Goal: Task Accomplishment & Management: Manage account settings

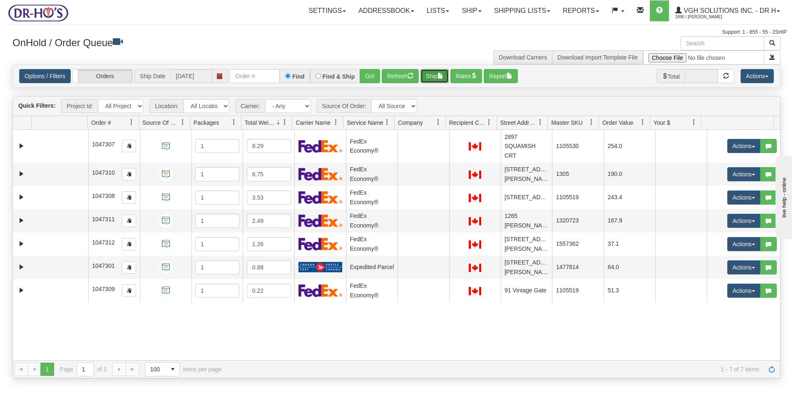
click at [438, 75] on button "Ship" at bounding box center [434, 76] width 28 height 14
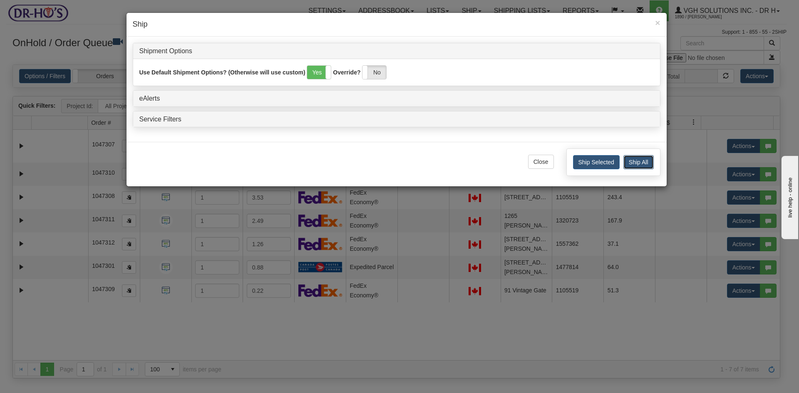
click at [646, 161] on button "Ship All" at bounding box center [639, 162] width 30 height 14
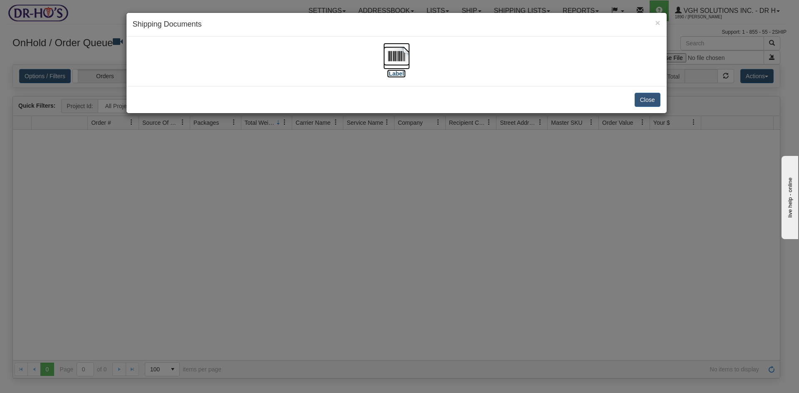
click at [401, 57] on img at bounding box center [396, 56] width 27 height 27
click at [647, 99] on button "Close" at bounding box center [648, 100] width 26 height 14
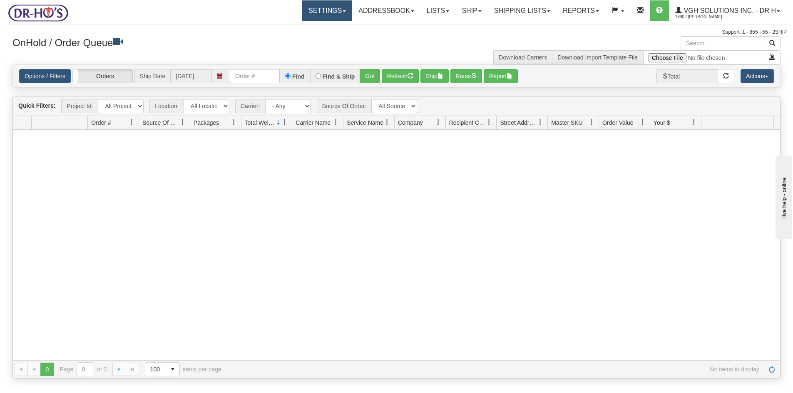
click at [314, 12] on link "Settings" at bounding box center [327, 10] width 50 height 21
click at [295, 30] on span "Shipping Preferences" at bounding box center [305, 29] width 56 height 7
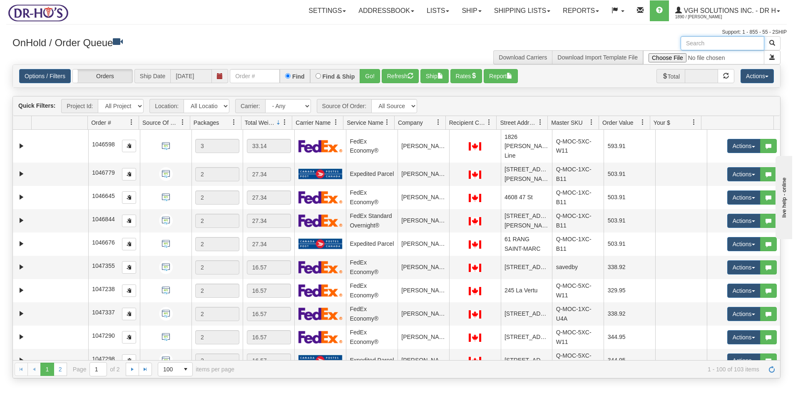
click at [717, 43] on input "text" at bounding box center [723, 43] width 84 height 14
paste input "224563"
type input "224563"
drag, startPoint x: 773, startPoint y: 43, endPoint x: 767, endPoint y: 42, distance: 5.8
click at [773, 43] on span "button" at bounding box center [772, 43] width 6 height 6
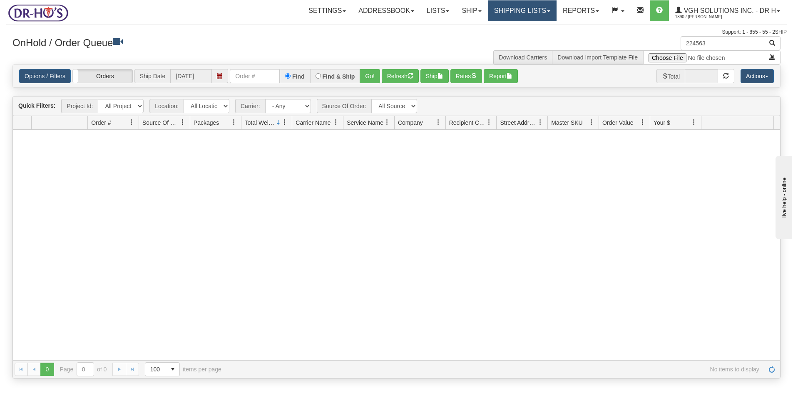
click at [522, 11] on link "Shipping lists" at bounding box center [522, 10] width 69 height 21
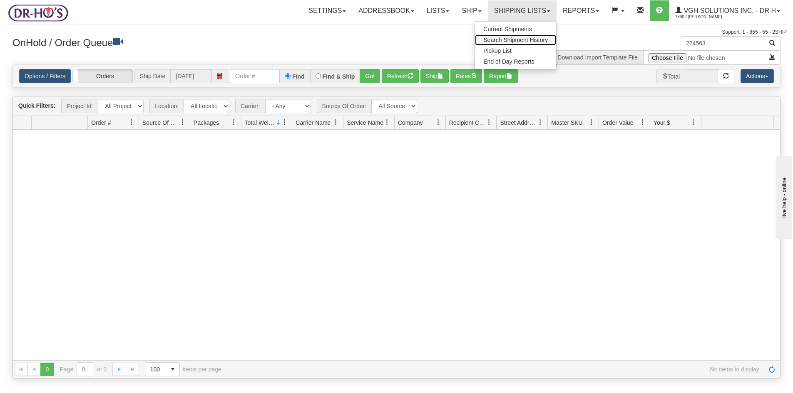
click at [494, 41] on span "Search Shipment History" at bounding box center [515, 40] width 65 height 7
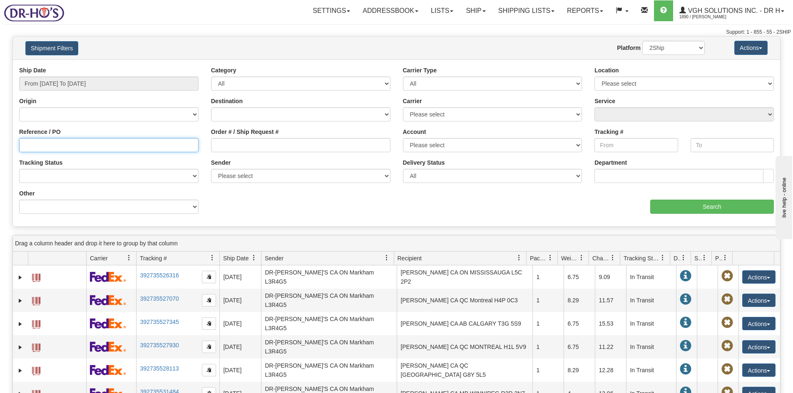
click at [31, 149] on input "Reference / PO" at bounding box center [108, 145] width 179 height 14
paste input "1203072"
type input "1203072"
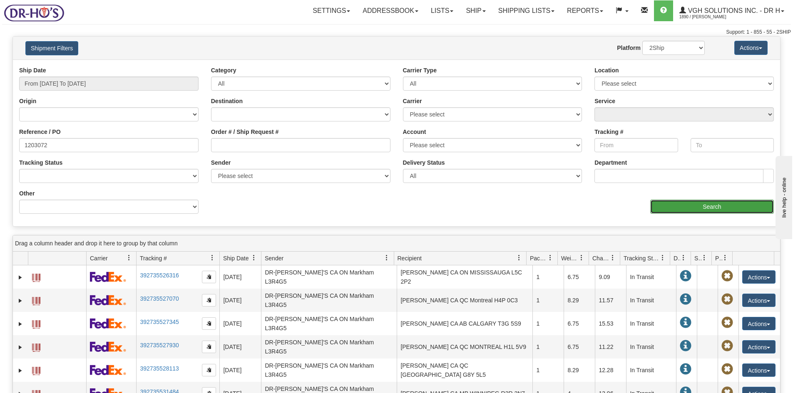
click at [714, 206] on input "Search" at bounding box center [712, 207] width 124 height 14
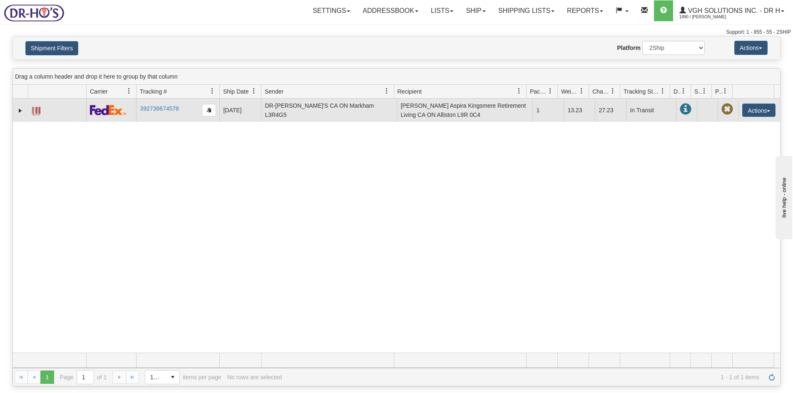
click at [36, 111] on span at bounding box center [36, 111] width 8 height 8
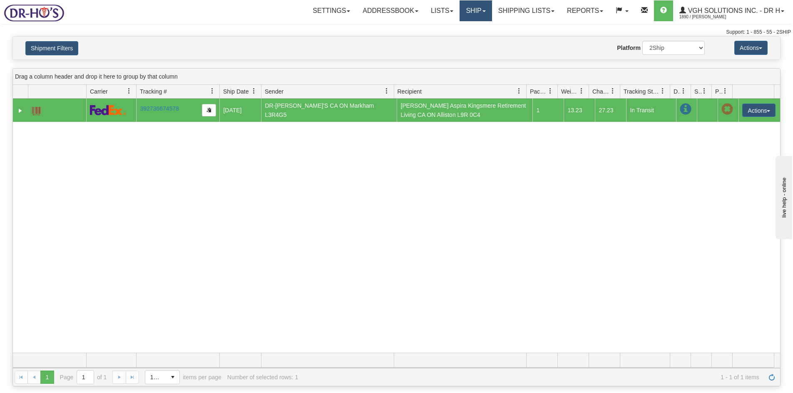
click at [467, 15] on link "Ship" at bounding box center [476, 10] width 32 height 21
click at [438, 39] on span "OnHold / Order Queue" at bounding box center [454, 40] width 59 height 7
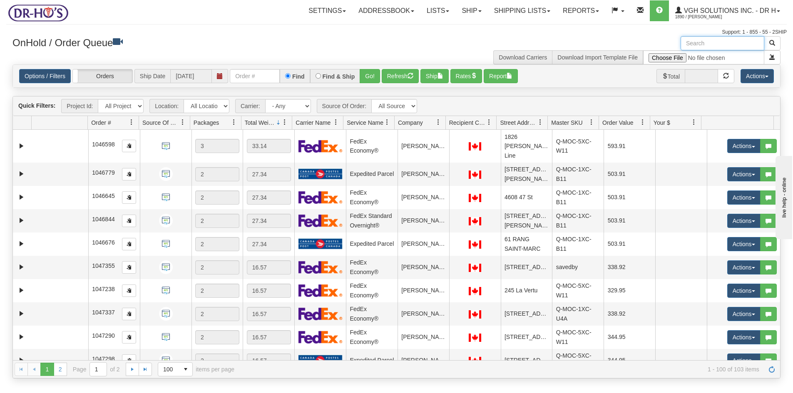
click at [707, 41] on input "text" at bounding box center [723, 43] width 84 height 14
paste input "224706"
type input "224706"
click at [776, 42] on button "button" at bounding box center [772, 43] width 17 height 14
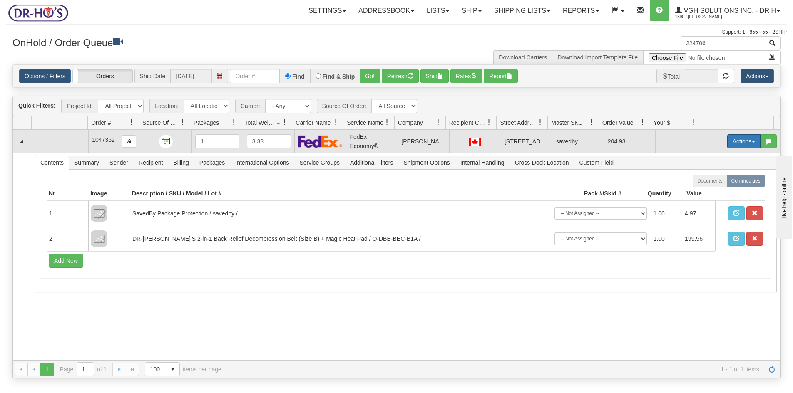
click at [731, 141] on button "Actions" at bounding box center [743, 141] width 33 height 14
click at [702, 156] on span "Open" at bounding box center [712, 157] width 20 height 7
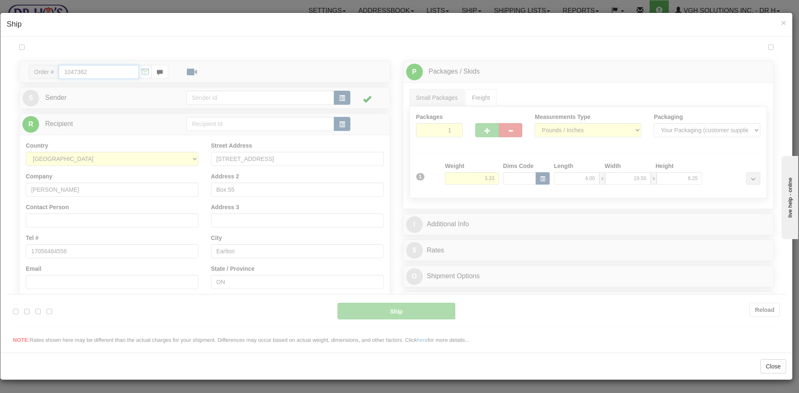
type input "20"
type input "09:00"
type input "16:00"
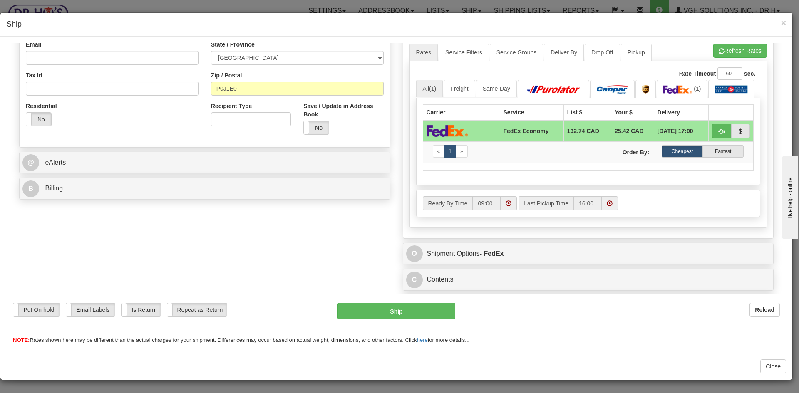
scroll to position [249, 0]
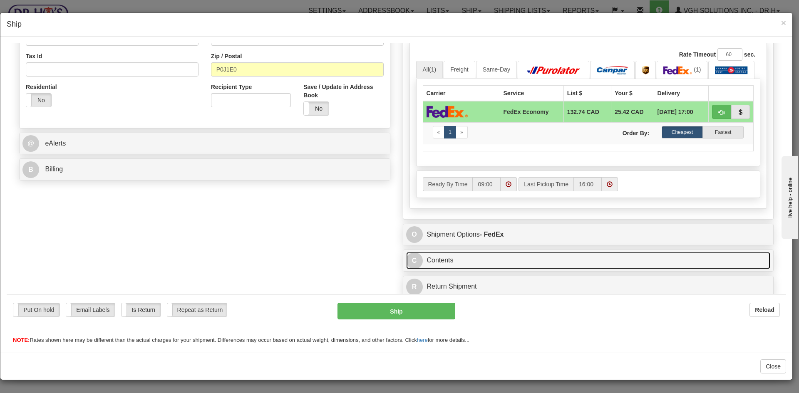
click at [544, 263] on link "C Contents" at bounding box center [588, 260] width 365 height 17
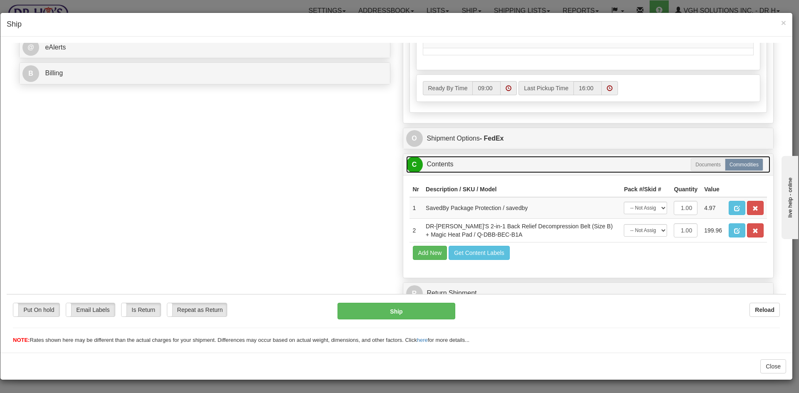
scroll to position [351, 0]
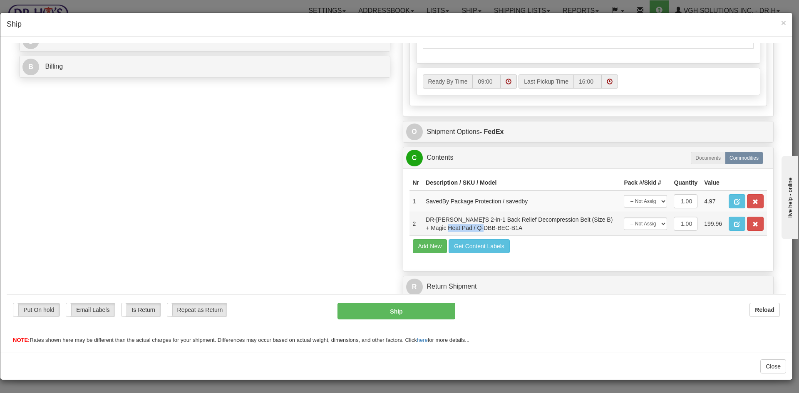
drag, startPoint x: 439, startPoint y: 228, endPoint x: 489, endPoint y: 230, distance: 49.6
click at [489, 230] on td "DR-[PERSON_NAME]'S 2-in-1 Back Relief Decompression Belt (Size B) + Magic Heat …" at bounding box center [522, 224] width 198 height 24
copy td "Q-DBB-BEC-B1A"
click at [425, 244] on button "Add New" at bounding box center [430, 246] width 35 height 14
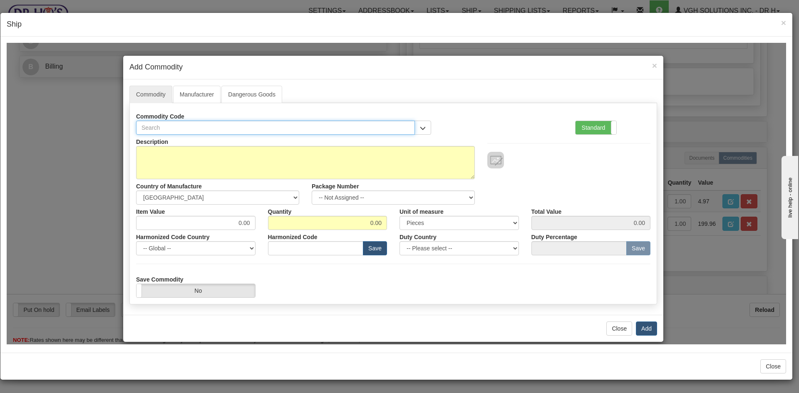
click at [179, 128] on input "text" at bounding box center [275, 127] width 279 height 14
paste input "Q-DBB-BEC-B1A"
click at [177, 129] on input "Q-DBB-BEC-B1A" at bounding box center [275, 127] width 279 height 14
drag, startPoint x: 162, startPoint y: 127, endPoint x: 166, endPoint y: 138, distance: 11.7
click at [163, 128] on input "Q-DBB-BEC-B1A" at bounding box center [275, 127] width 279 height 14
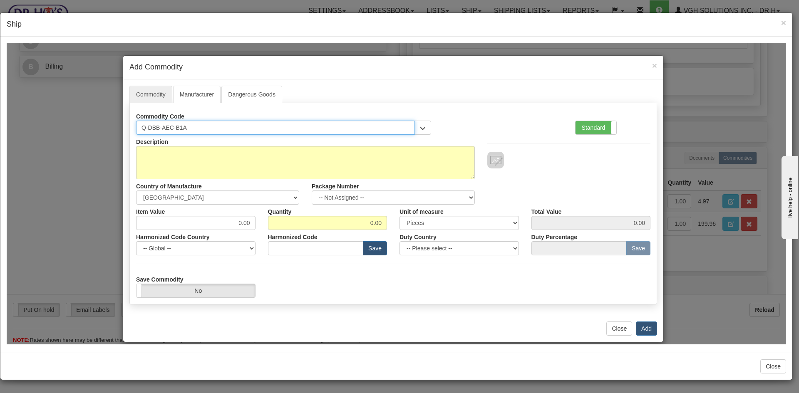
type input "Q-DBB-AEC-B1A"
click at [480, 113] on div "Commodity Code Q-DBB-AEC-B1A Standard Advanced" at bounding box center [393, 121] width 527 height 25
drag, startPoint x: 169, startPoint y: 127, endPoint x: 115, endPoint y: 130, distance: 54.2
click at [115, 129] on div "× Add Commodity Commodity Manufacturer Dangerous Goods Commodity Code Q-DBB-AEC…" at bounding box center [397, 193] width 780 height 302
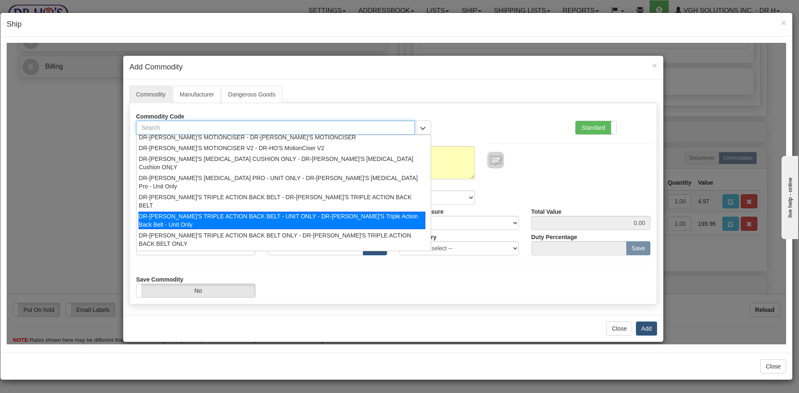
scroll to position [11, 0]
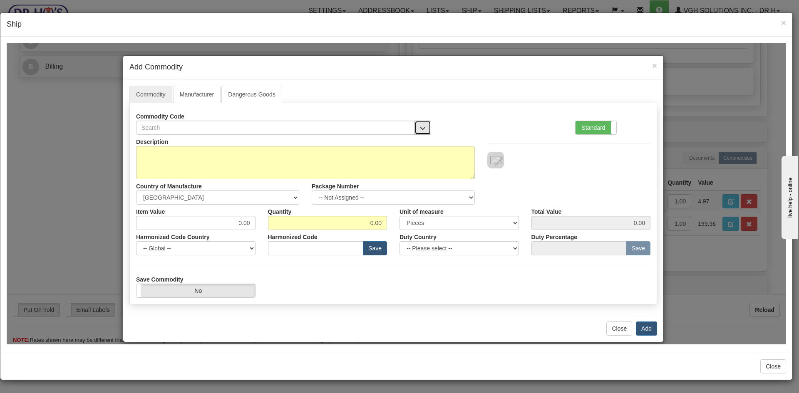
click at [423, 131] on button "button" at bounding box center [423, 127] width 17 height 14
click at [652, 61] on span "×" at bounding box center [654, 65] width 5 height 10
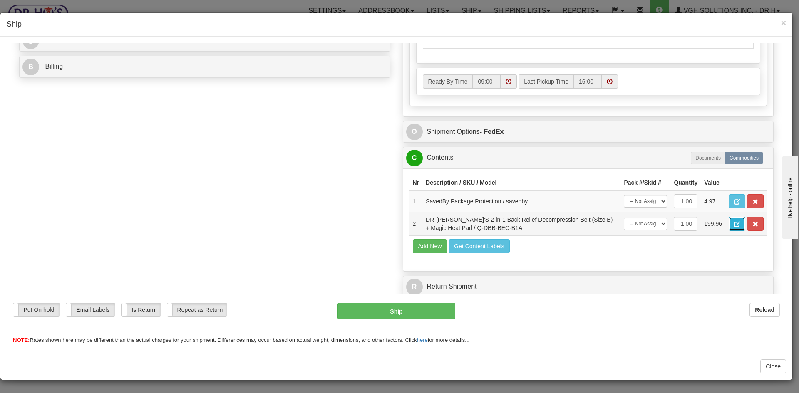
click at [734, 225] on span "button" at bounding box center [737, 223] width 6 height 5
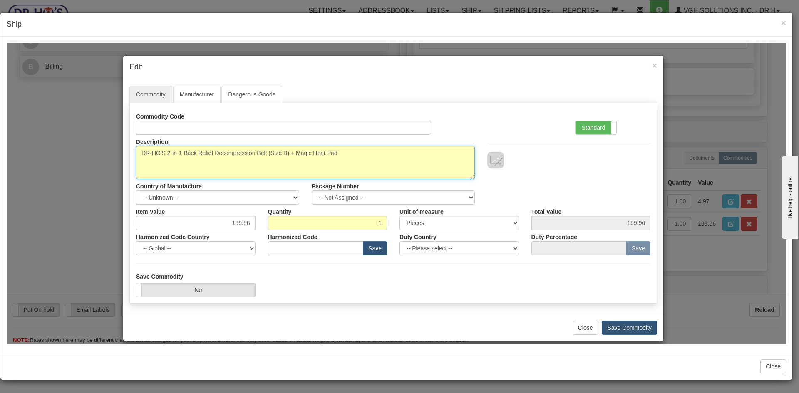
click at [283, 152] on textarea "DR-HO'S 2-in-1 Back Relief Decompression Belt (Size B) + Magic Heat Pad" at bounding box center [305, 162] width 339 height 33
type textarea "DR-[PERSON_NAME]'S 2-in-1 Back Relief Decompression Belt (Size A) + Magic Heat …"
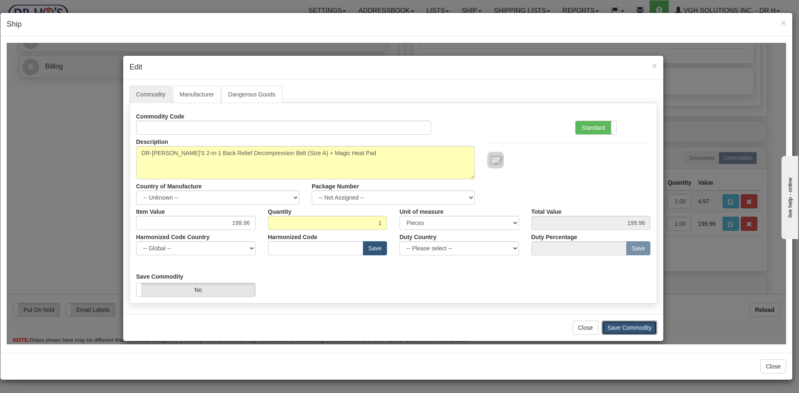
click at [630, 325] on button "Save Commodity" at bounding box center [629, 328] width 55 height 14
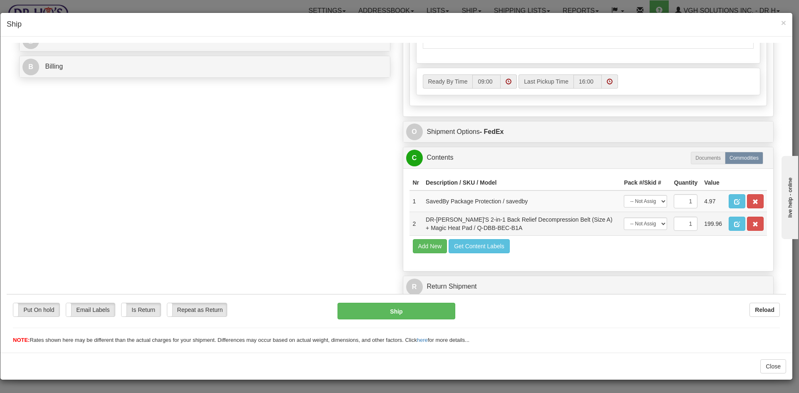
click at [446, 230] on td "DR-[PERSON_NAME]'S 2-in-1 Back Relief Decompression Belt (Size A) + Magic Heat …" at bounding box center [522, 224] width 198 height 24
click at [734, 224] on span "button" at bounding box center [737, 223] width 6 height 5
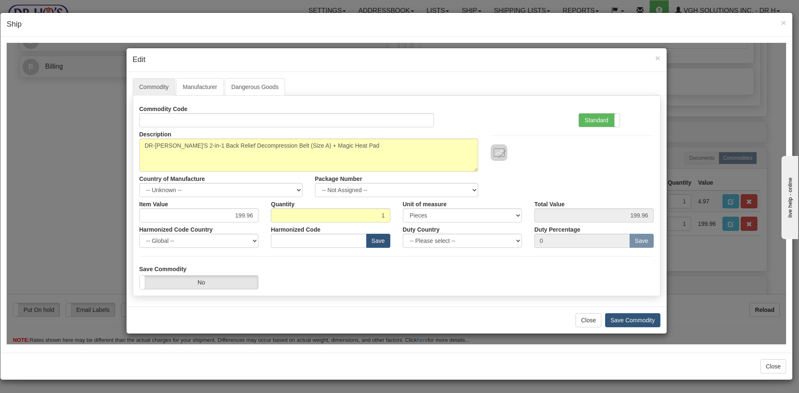
scroll to position [10, 0]
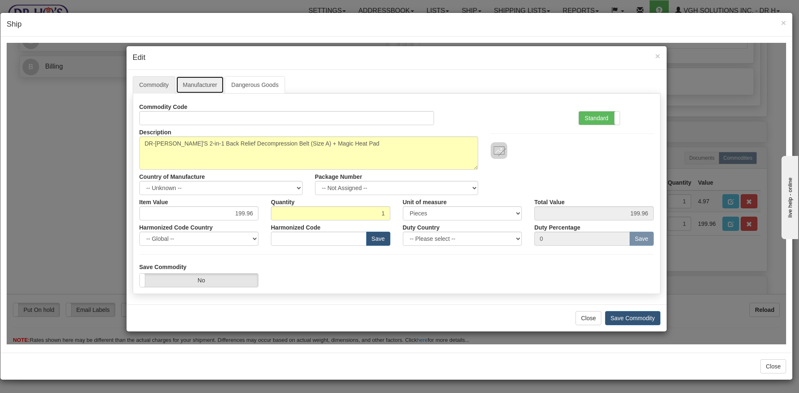
click at [196, 83] on link "Manufacturer" at bounding box center [199, 84] width 47 height 17
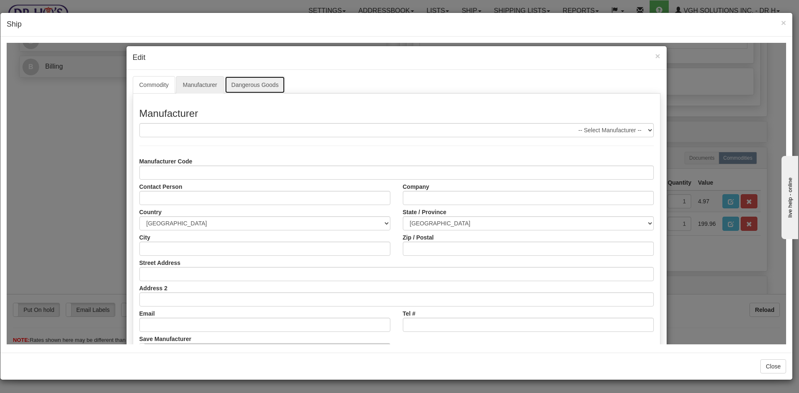
click at [250, 82] on link "Dangerous Goods" at bounding box center [255, 84] width 61 height 17
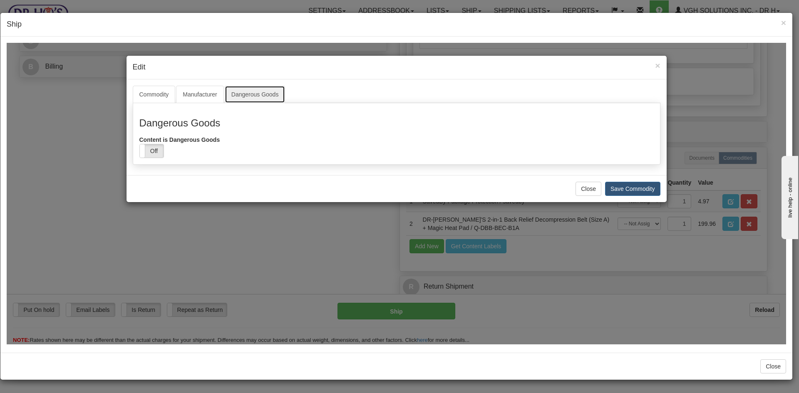
scroll to position [0, 0]
click at [154, 94] on link "Commodity" at bounding box center [154, 93] width 43 height 17
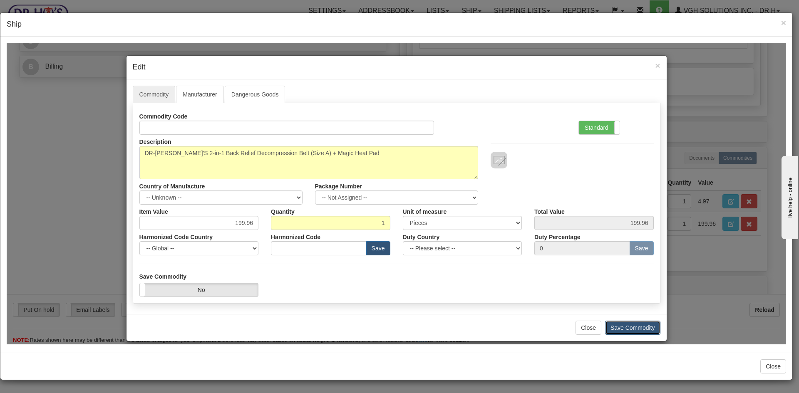
click at [639, 327] on button "Save Commodity" at bounding box center [632, 328] width 55 height 14
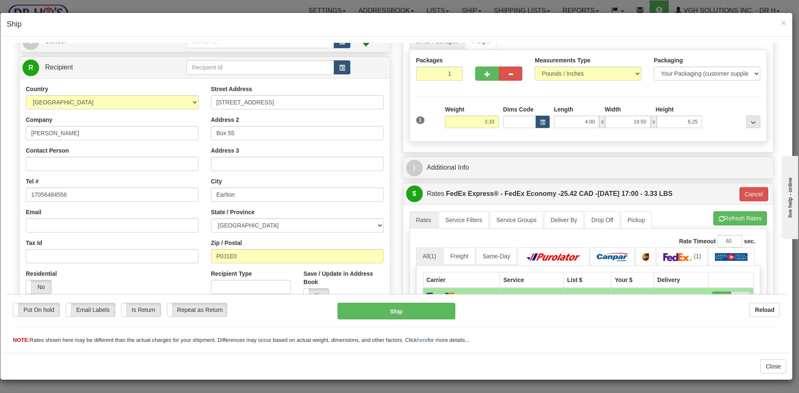
scroll to position [60, 0]
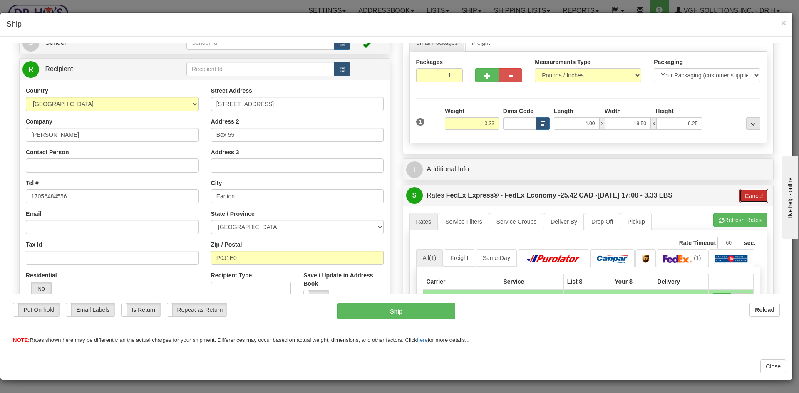
click at [749, 196] on button "Cancel" at bounding box center [754, 196] width 29 height 14
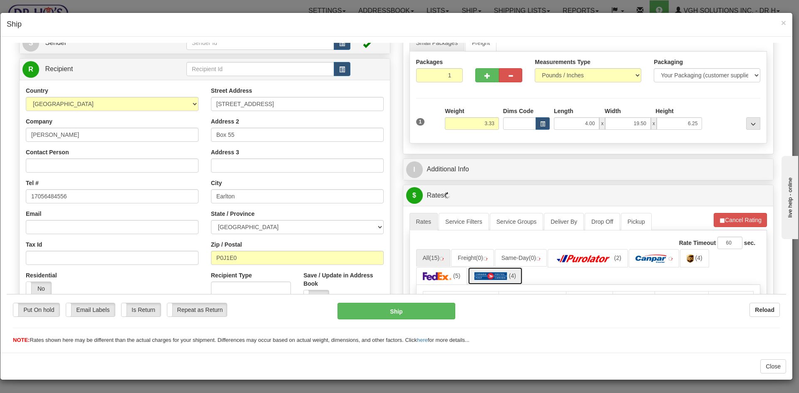
click at [483, 275] on img at bounding box center [491, 276] width 33 height 8
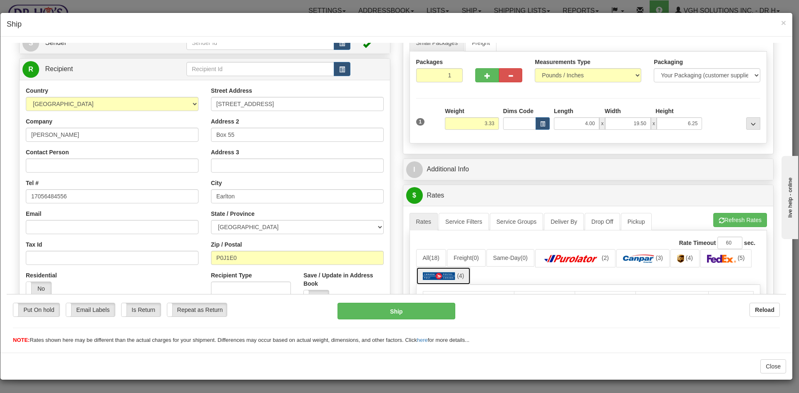
click at [436, 274] on img at bounding box center [439, 276] width 33 height 8
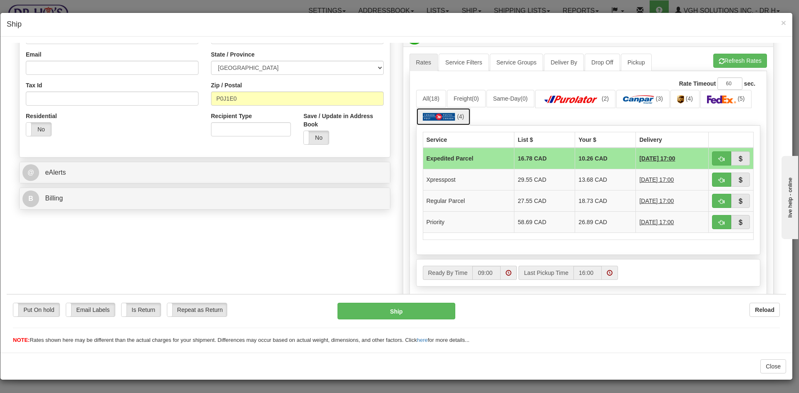
scroll to position [226, 0]
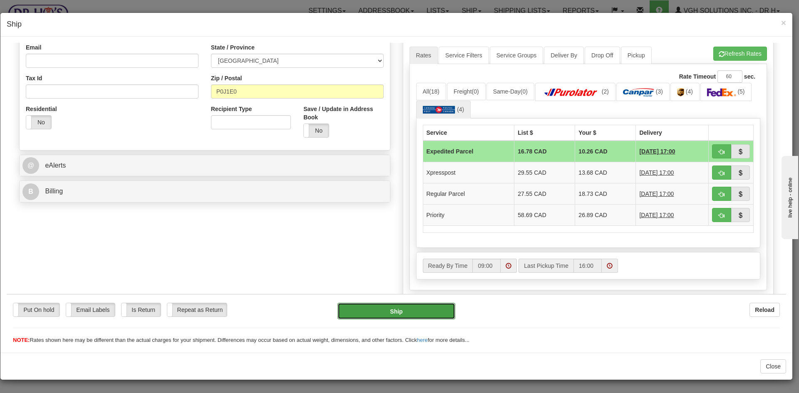
click at [392, 311] on button "Ship" at bounding box center [396, 311] width 117 height 17
type input "DOM.EP"
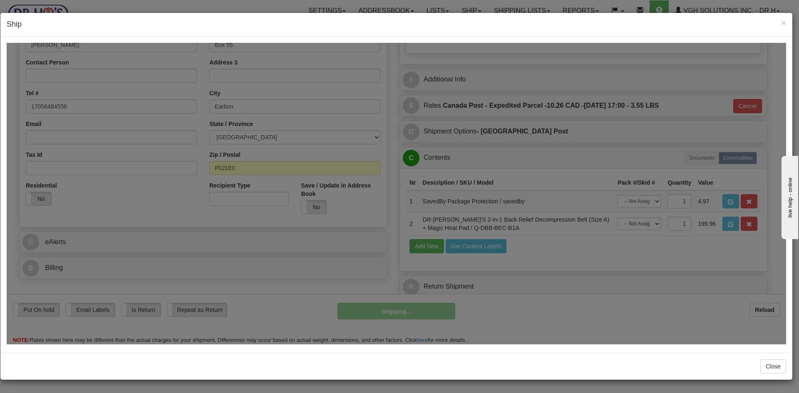
scroll to position [150, 0]
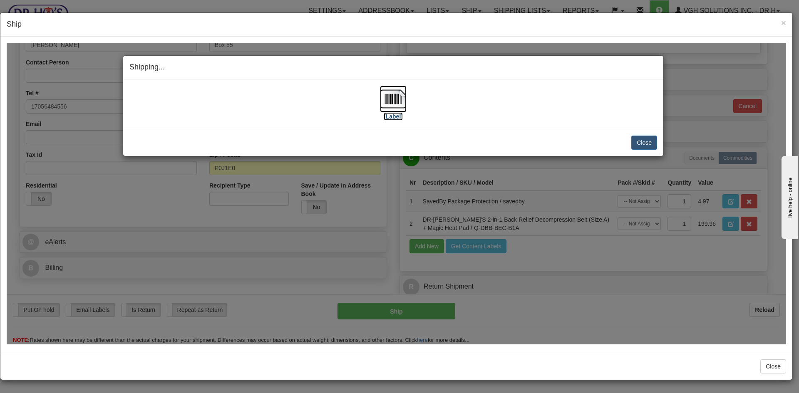
click at [393, 98] on img at bounding box center [393, 98] width 27 height 27
click at [643, 138] on button "Close" at bounding box center [645, 142] width 26 height 14
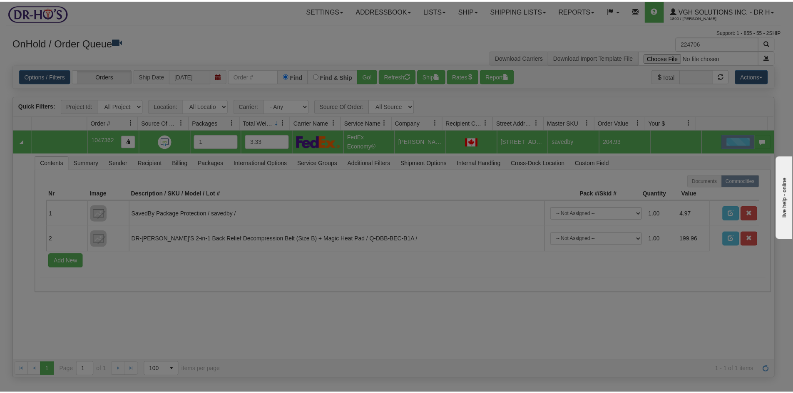
scroll to position [0, 0]
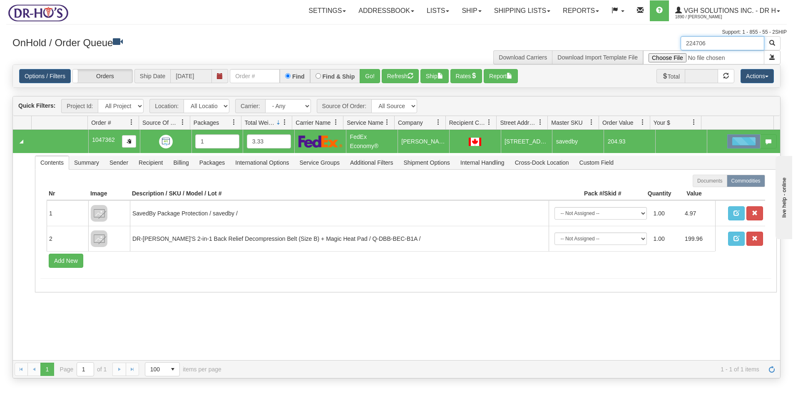
drag, startPoint x: 695, startPoint y: 45, endPoint x: 638, endPoint y: 51, distance: 56.9
click at [639, 50] on div "224706 Download Carriers Download Import Template File" at bounding box center [592, 50] width 390 height 28
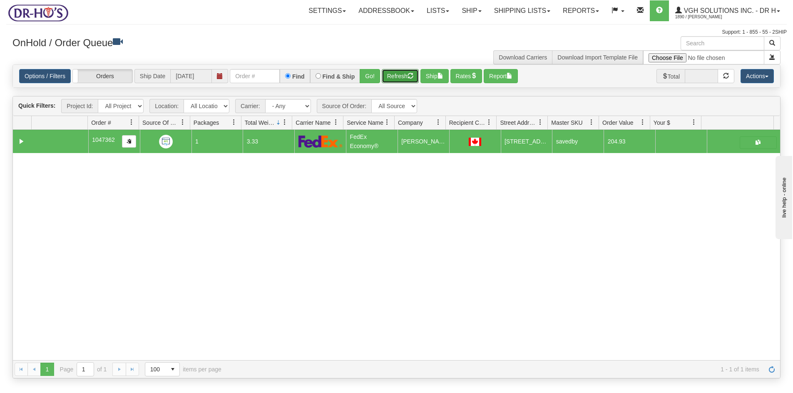
click at [400, 76] on button "Refresh" at bounding box center [400, 76] width 37 height 14
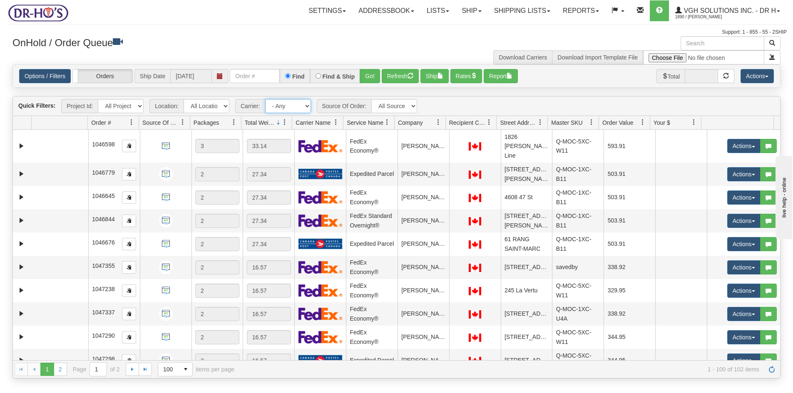
click at [306, 103] on select "- Any - Has NO carrier assigned - Has a carrier assigned FedEx Express® Canada …" at bounding box center [288, 106] width 46 height 14
select select "20"
click at [265, 99] on select "- Any - Has NO carrier assigned - Has a carrier assigned FedEx Express® Canada …" at bounding box center [288, 106] width 46 height 14
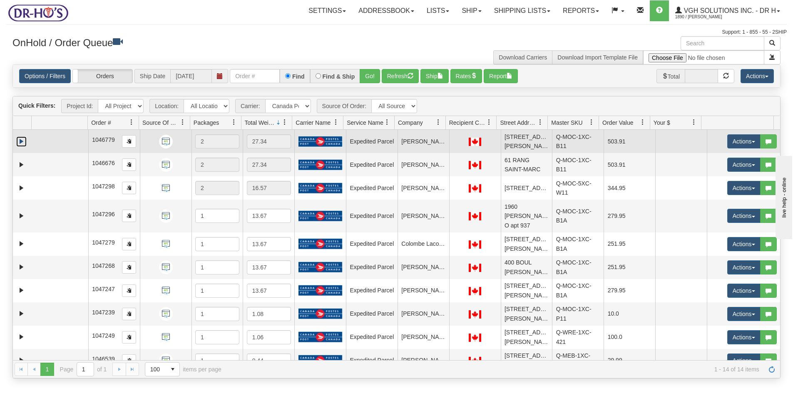
click at [21, 141] on link "Expand" at bounding box center [21, 142] width 10 height 10
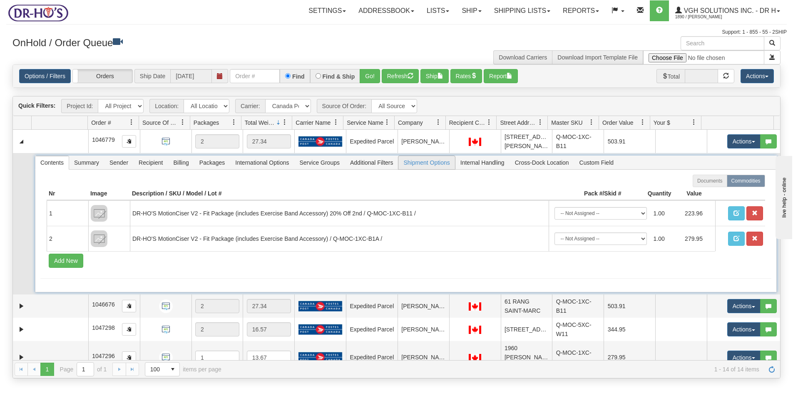
click at [411, 164] on span "Shipment Options" at bounding box center [426, 162] width 56 height 13
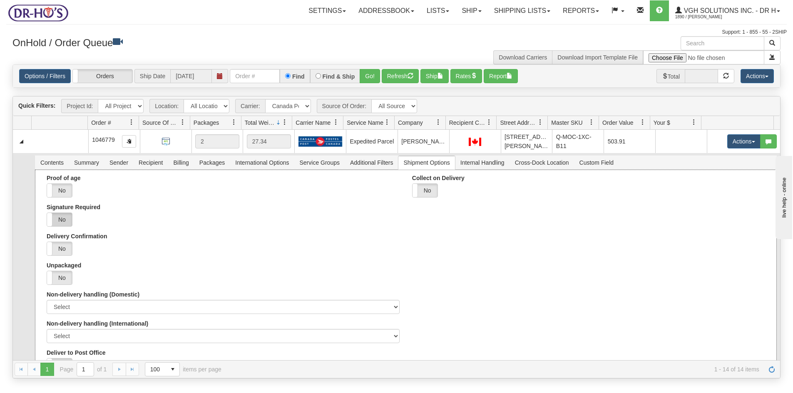
click at [60, 220] on label "No" at bounding box center [59, 219] width 25 height 13
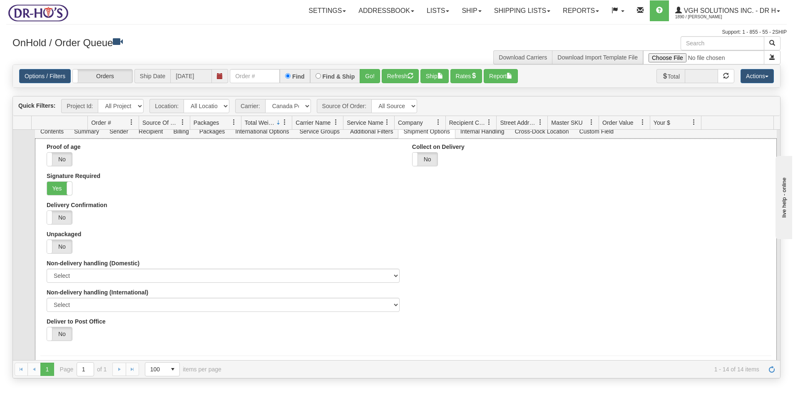
scroll to position [83, 0]
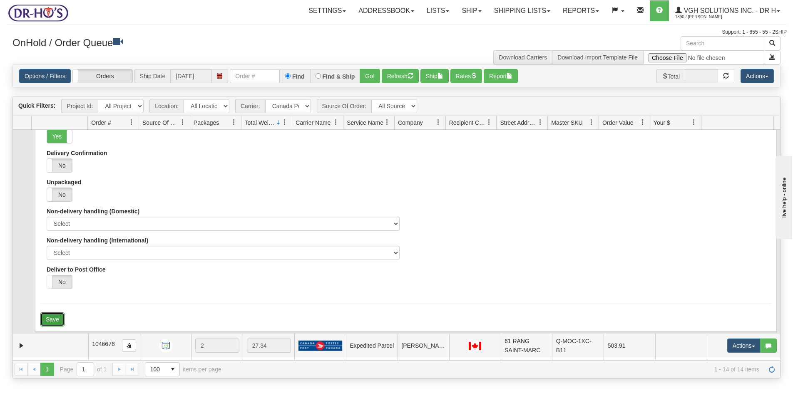
click at [57, 321] on button "Save" at bounding box center [52, 320] width 24 height 14
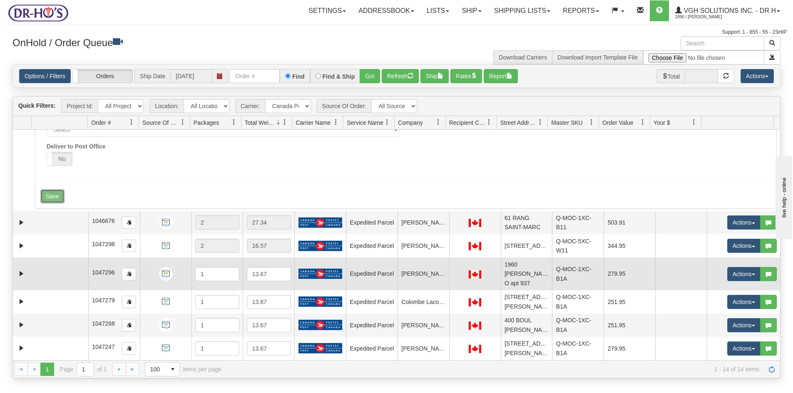
scroll to position [208, 0]
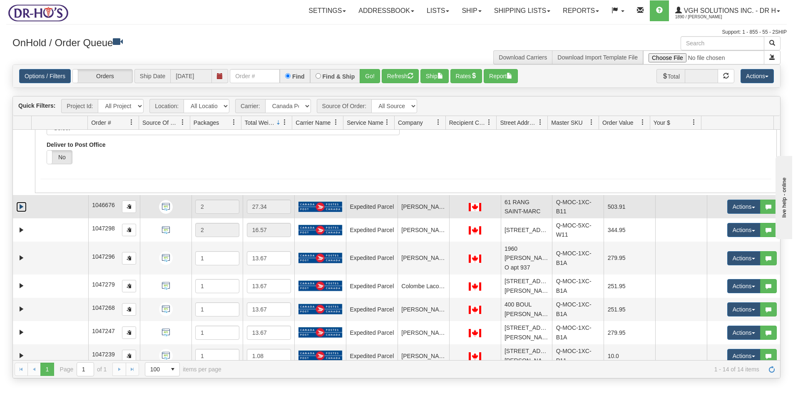
click at [20, 208] on link "Expand" at bounding box center [21, 207] width 10 height 10
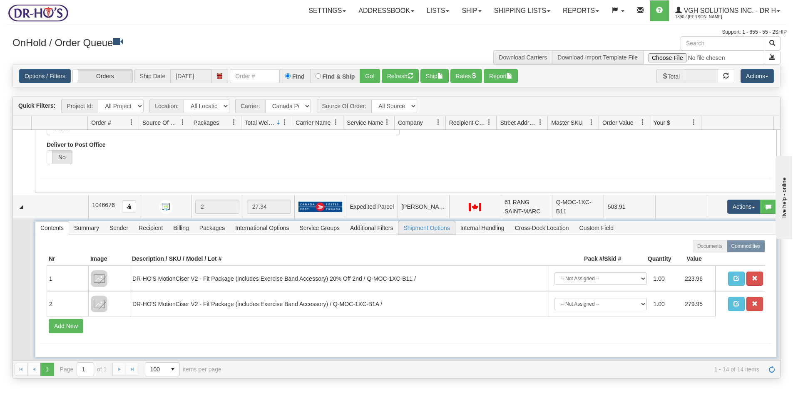
click at [420, 230] on span "Shipment Options" at bounding box center [426, 227] width 56 height 13
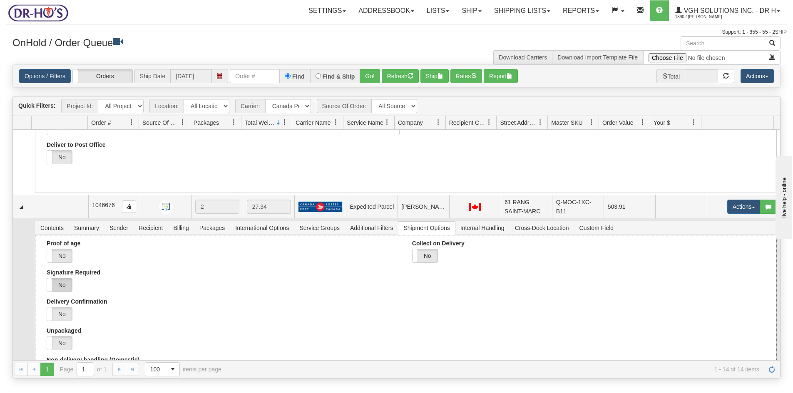
click at [61, 284] on label "No" at bounding box center [59, 284] width 25 height 13
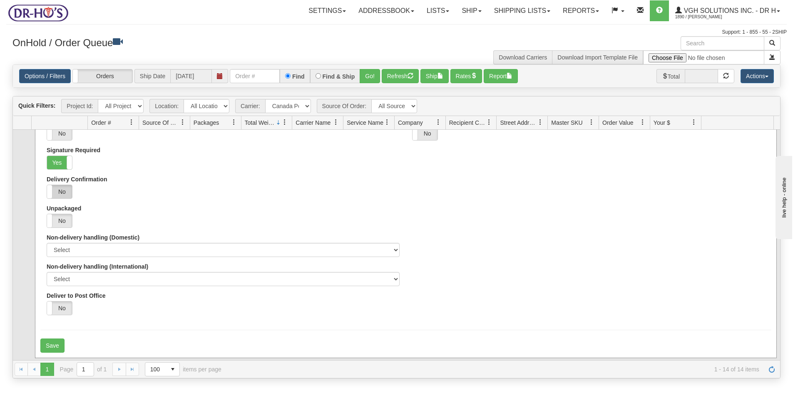
scroll to position [375, 0]
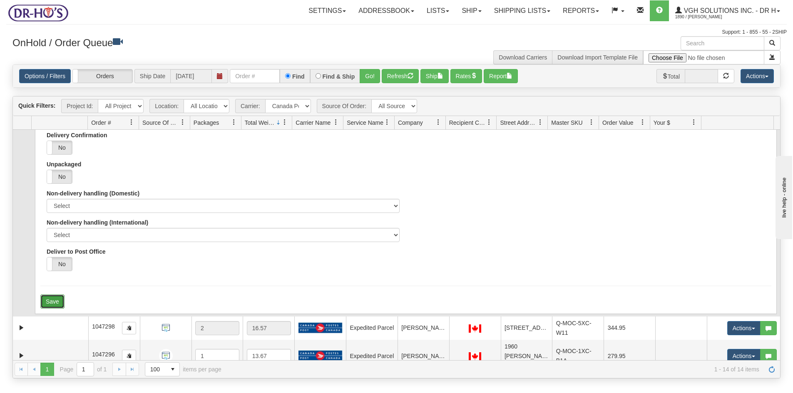
click at [51, 301] on button "Save" at bounding box center [52, 302] width 24 height 14
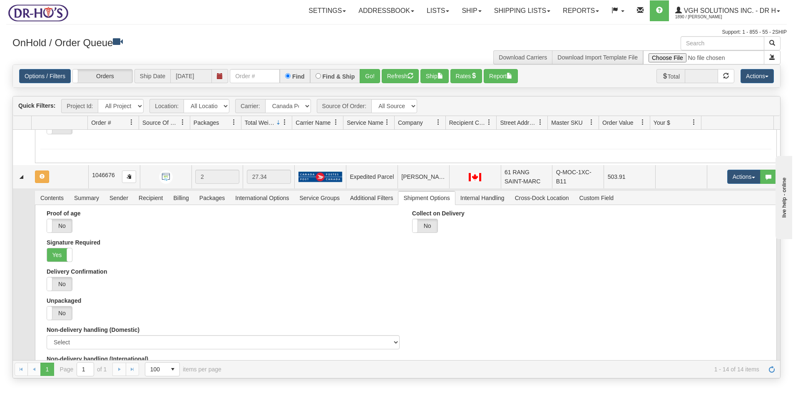
scroll to position [208, 0]
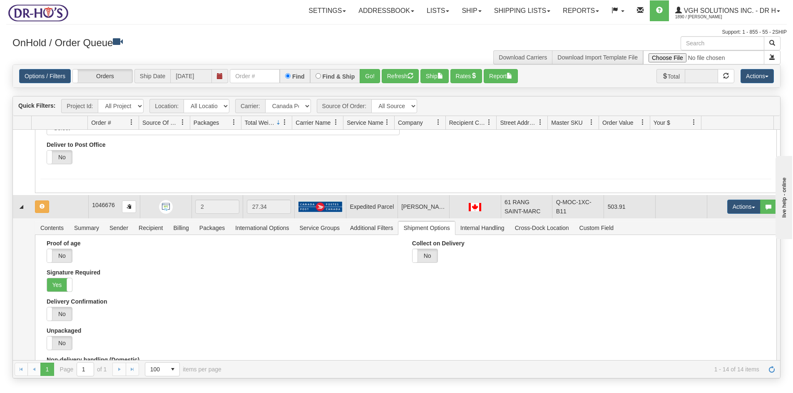
click at [68, 210] on td at bounding box center [60, 206] width 57 height 23
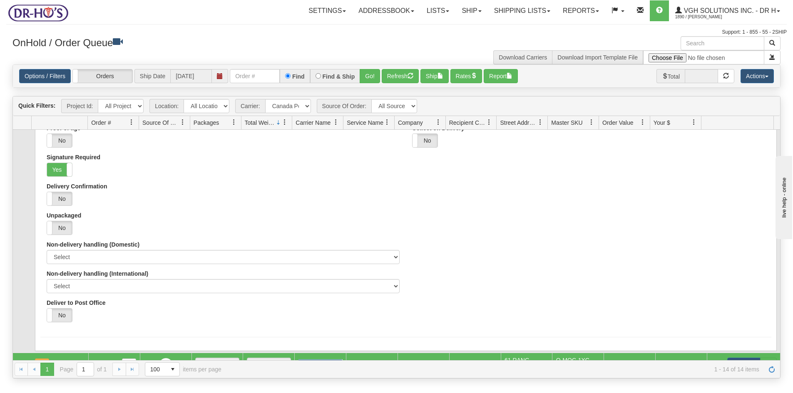
scroll to position [0, 0]
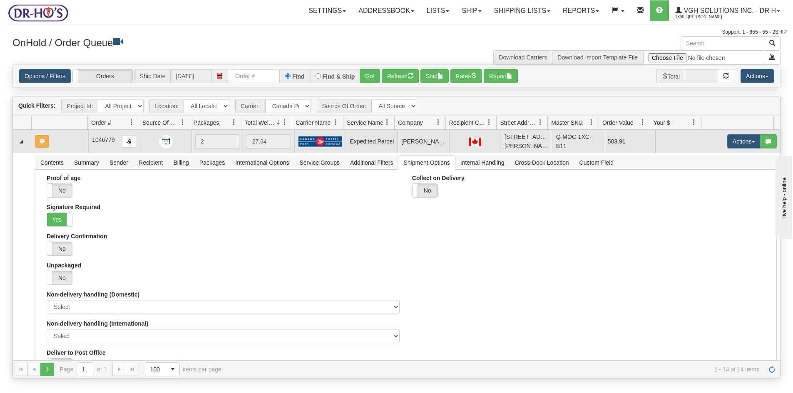
click at [68, 135] on td at bounding box center [60, 141] width 57 height 23
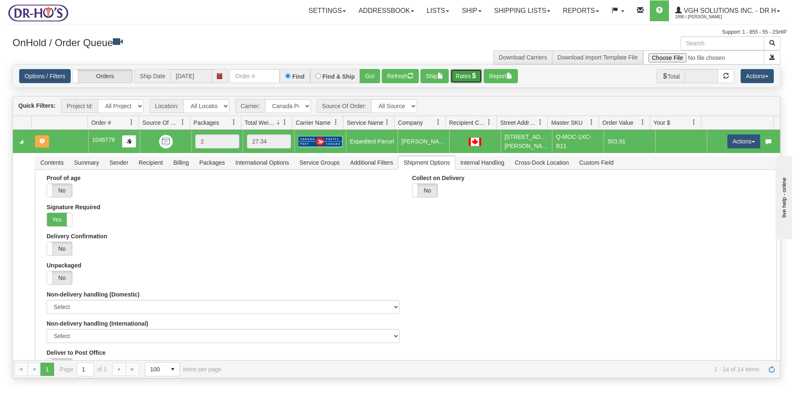
click at [471, 77] on button "Rates" at bounding box center [466, 76] width 32 height 14
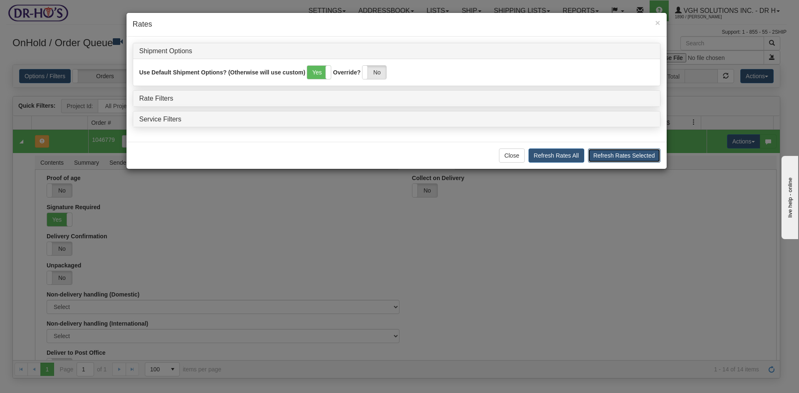
click at [616, 159] on button "Refresh Rates Selected" at bounding box center [624, 156] width 72 height 14
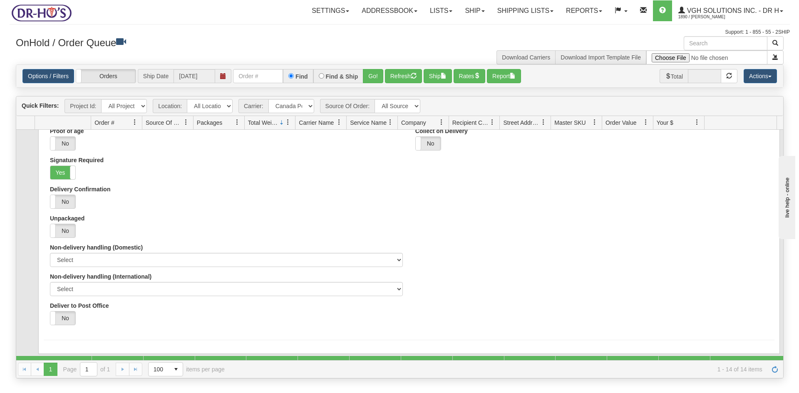
scroll to position [42, 0]
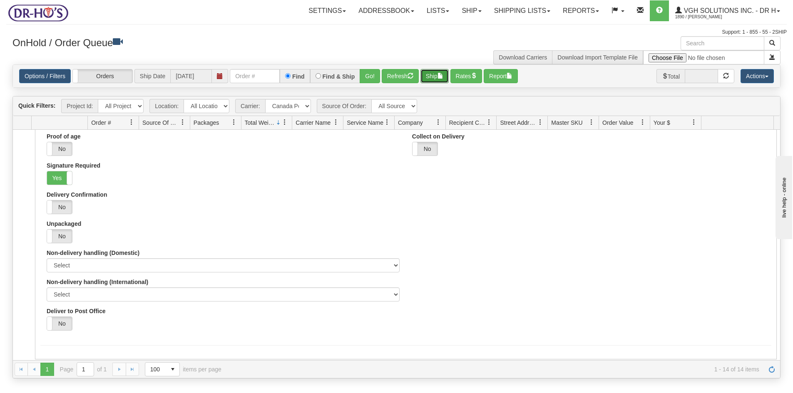
click at [430, 78] on button "Ship" at bounding box center [434, 76] width 28 height 14
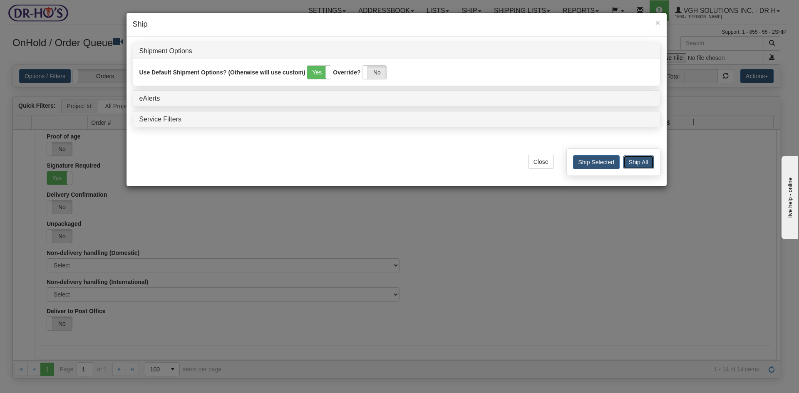
click at [637, 163] on button "Ship All" at bounding box center [639, 162] width 30 height 14
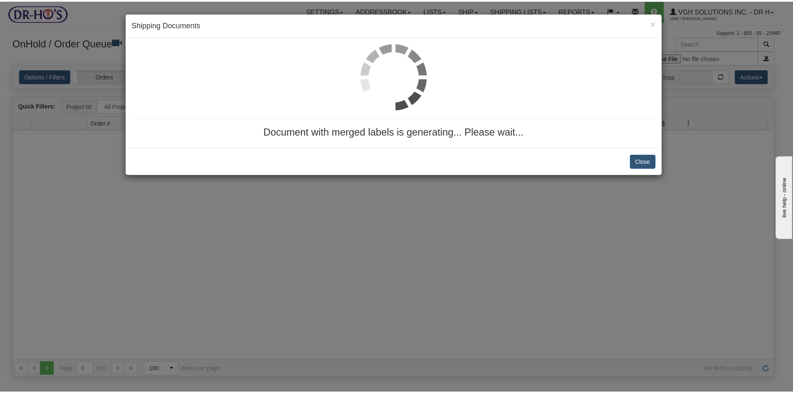
scroll to position [0, 0]
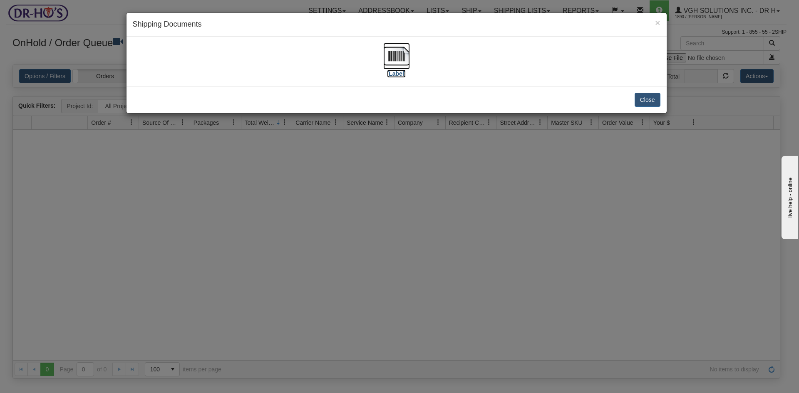
click at [395, 59] on img at bounding box center [396, 56] width 27 height 27
click at [640, 97] on button "Close" at bounding box center [648, 100] width 26 height 14
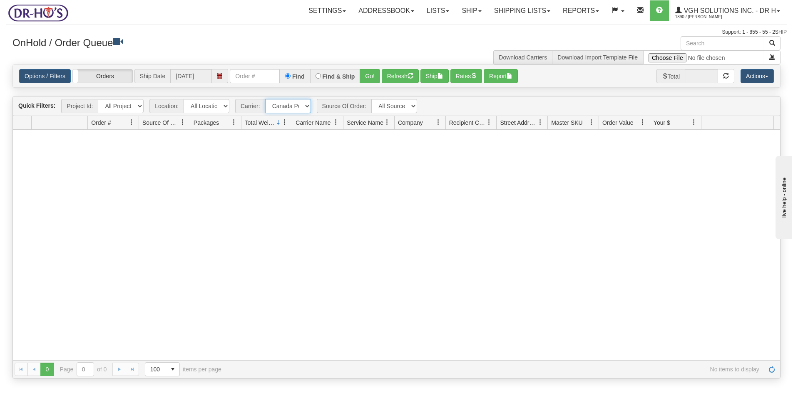
click at [307, 106] on select "- Any - Has NO carrier assigned - Has a carrier assigned FedEx Express® Canada …" at bounding box center [288, 106] width 46 height 14
select select "grid toolbar"
click at [265, 99] on select "- Any - Has NO carrier assigned - Has a carrier assigned FedEx Express® Canada …" at bounding box center [288, 106] width 46 height 14
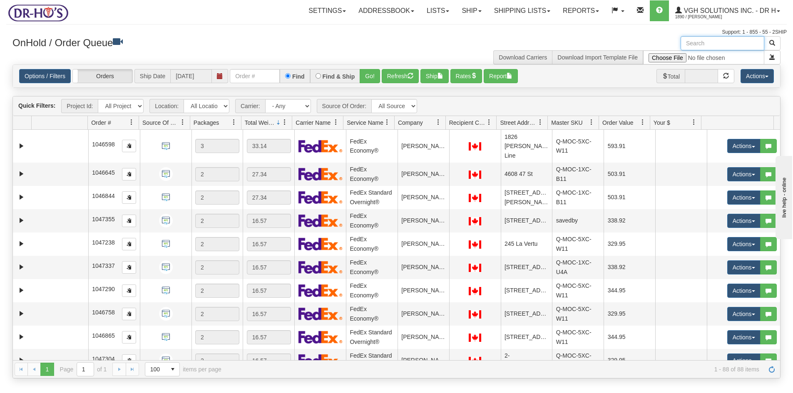
click at [711, 40] on input "text" at bounding box center [723, 43] width 84 height 14
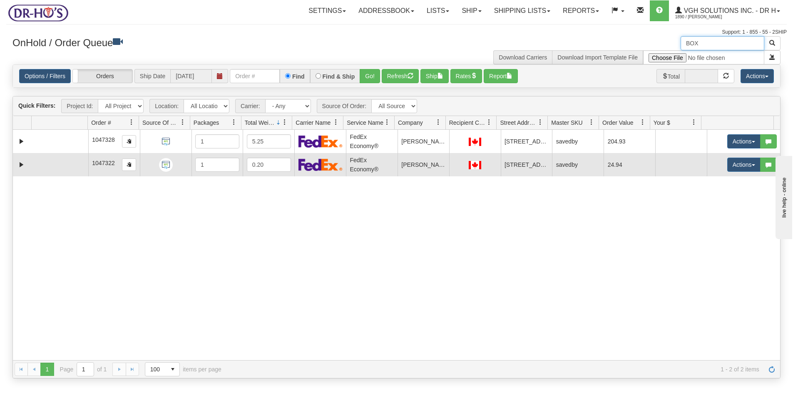
click at [39, 170] on td at bounding box center [60, 164] width 57 height 23
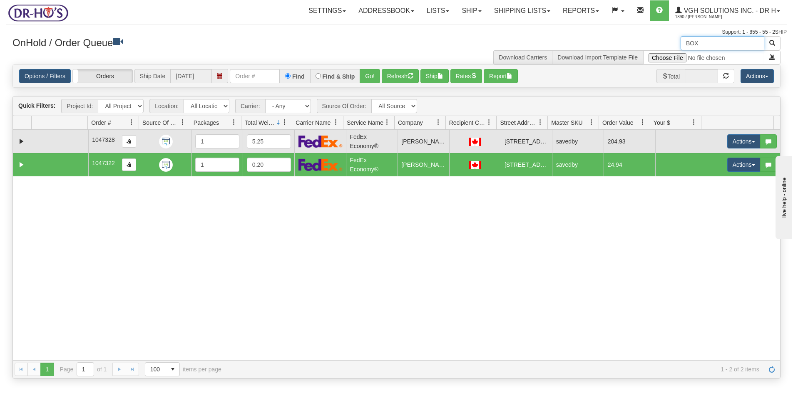
click at [42, 140] on td at bounding box center [60, 141] width 57 height 23
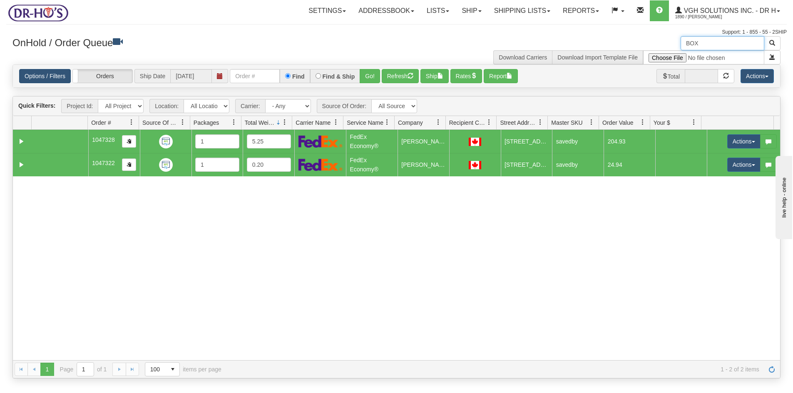
type input "BOX"
click at [41, 76] on link "Options / Filters" at bounding box center [45, 76] width 52 height 14
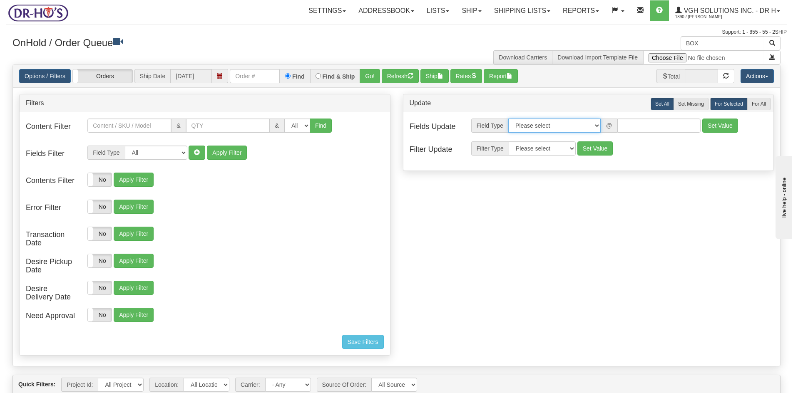
click at [597, 127] on select "Please select Contact Person Company Country Country & State/Province City Zip …" at bounding box center [554, 126] width 92 height 14
select select "94"
click at [508, 119] on select "Please select Contact Person Company Country Country & State/Province City Zip …" at bounding box center [554, 126] width 92 height 14
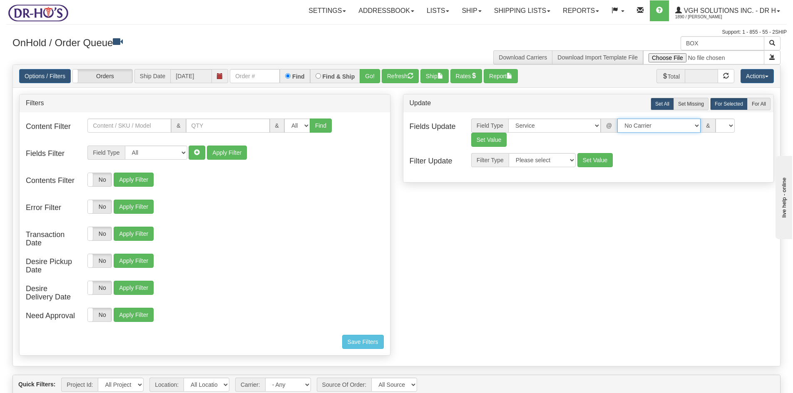
click at [688, 124] on select "No Carrier FedEx Express® UPS Purolator Canpar [GEOGRAPHIC_DATA] Post BeSwyft K…" at bounding box center [658, 126] width 83 height 14
select select "20"
click at [617, 119] on select "No Carrier FedEx Express® UPS Purolator Canpar [GEOGRAPHIC_DATA] Post BeSwyft K…" at bounding box center [658, 126] width 83 height 14
click at [763, 125] on select "CA -> [GEOGRAPHIC_DATA] - [GEOGRAPHIC_DATA]EP - Expedited [GEOGRAPHIC_DATA] [GE…" at bounding box center [725, 126] width 83 height 14
select select "DOM.EP"
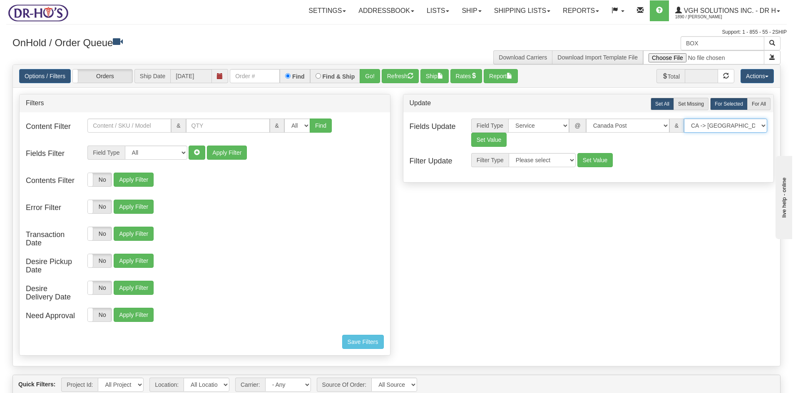
click at [684, 119] on select "CA -> [GEOGRAPHIC_DATA] - [GEOGRAPHIC_DATA]EP - Expedited [GEOGRAPHIC_DATA] [GE…" at bounding box center [725, 126] width 83 height 14
click at [492, 139] on button "Set Value" at bounding box center [489, 140] width 36 height 14
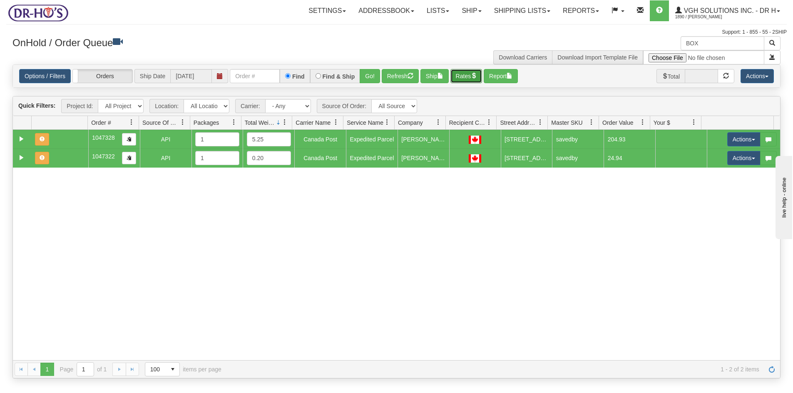
click at [467, 79] on button "Rates" at bounding box center [466, 76] width 32 height 14
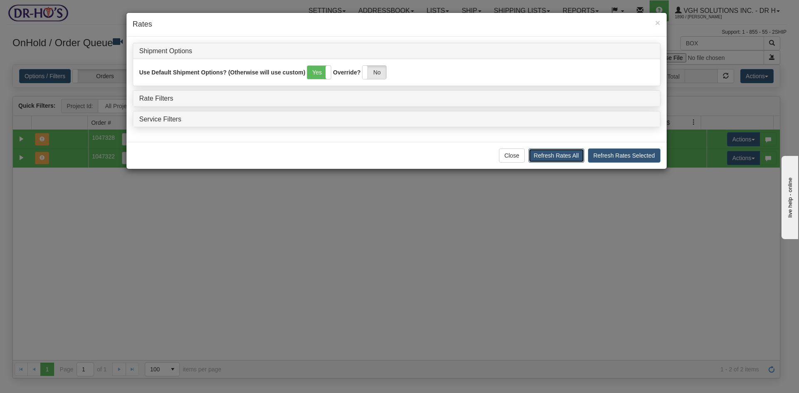
click at [565, 154] on button "Refresh Rates All" at bounding box center [557, 156] width 56 height 14
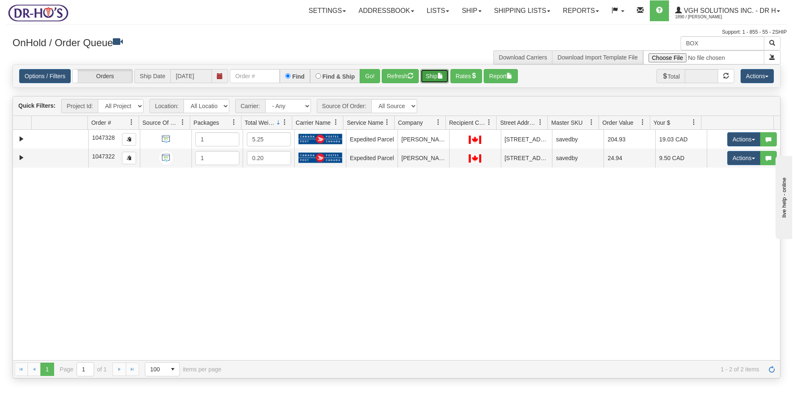
click at [442, 79] on span "button" at bounding box center [441, 76] width 6 height 6
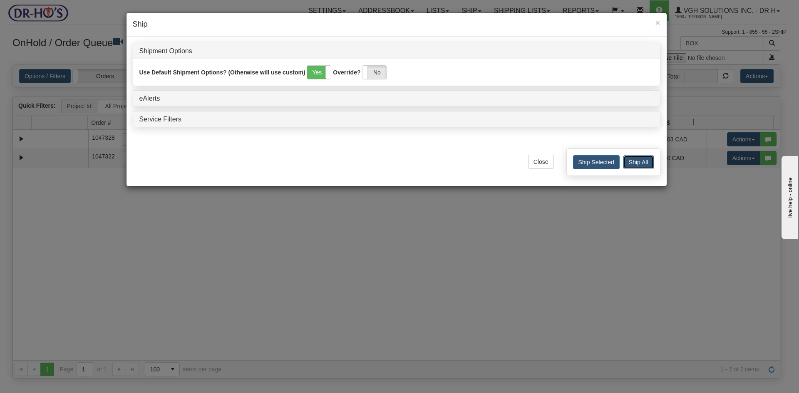
click at [633, 158] on button "Ship All" at bounding box center [639, 162] width 30 height 14
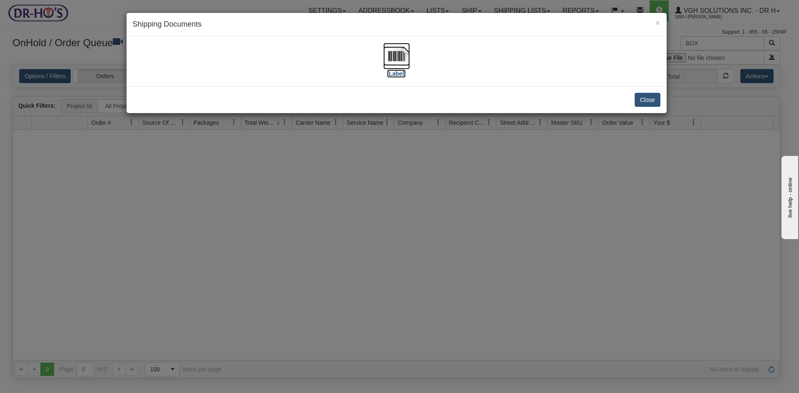
click at [398, 57] on img at bounding box center [396, 56] width 27 height 27
click at [654, 97] on button "Close" at bounding box center [648, 100] width 26 height 14
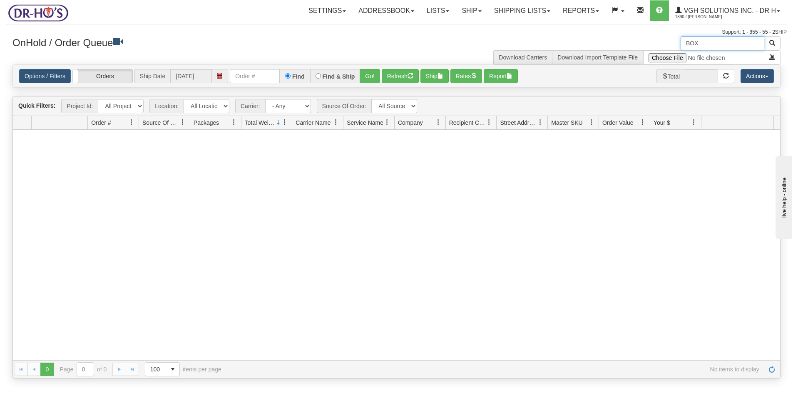
drag, startPoint x: 707, startPoint y: 42, endPoint x: 672, endPoint y: 48, distance: 35.9
click at [672, 48] on div "BOX Download Carriers Download Import Template File" at bounding box center [592, 50] width 390 height 28
click at [391, 75] on button "Refresh" at bounding box center [400, 76] width 37 height 14
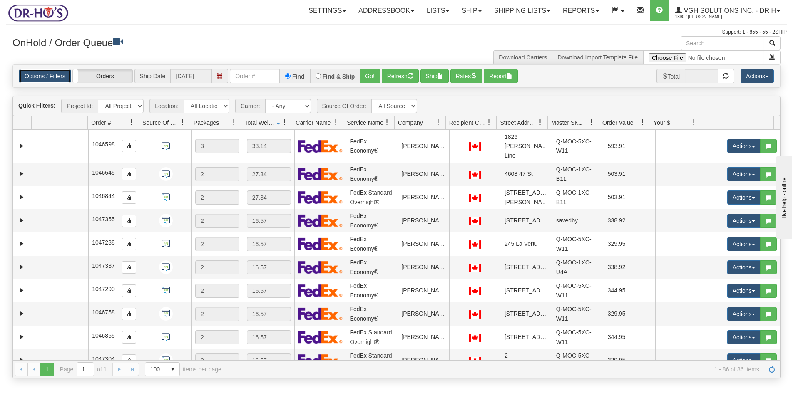
click at [30, 79] on link "Options / Filters" at bounding box center [45, 76] width 52 height 14
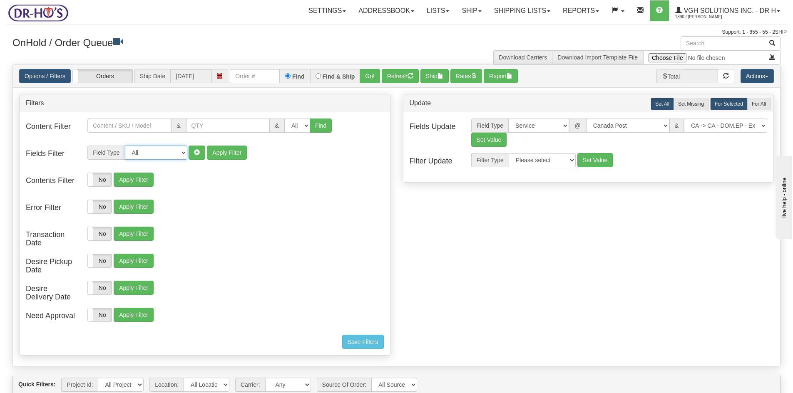
click at [183, 152] on select "All Contact Person Company Country Country & State/Province City Zip / Postal S…" at bounding box center [156, 153] width 62 height 14
select select "94"
click at [125, 146] on select "All Contact Person Company Country Country & State/Province City Zip / Postal S…" at bounding box center [156, 153] width 62 height 14
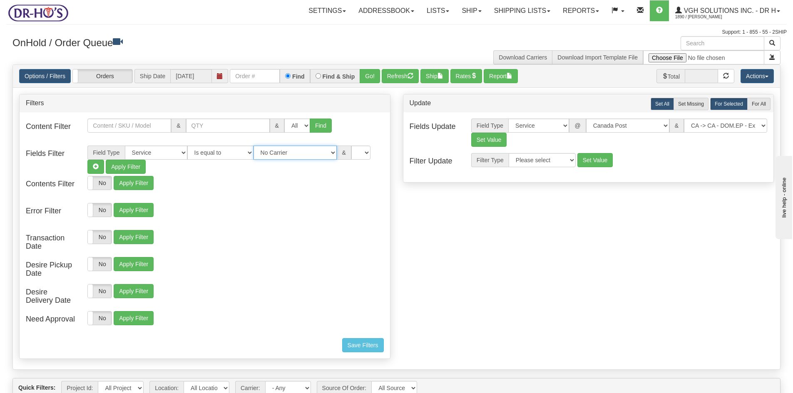
click at [325, 150] on select "No Carrier FedEx Express® UPS Purolator Canpar [GEOGRAPHIC_DATA] Post BeSwyft K…" at bounding box center [295, 153] width 83 height 14
select select "2"
click at [254, 146] on select "No Carrier FedEx Express® UPS Purolator Canpar [GEOGRAPHIC_DATA] Post BeSwyft K…" at bounding box center [295, 153] width 83 height 14
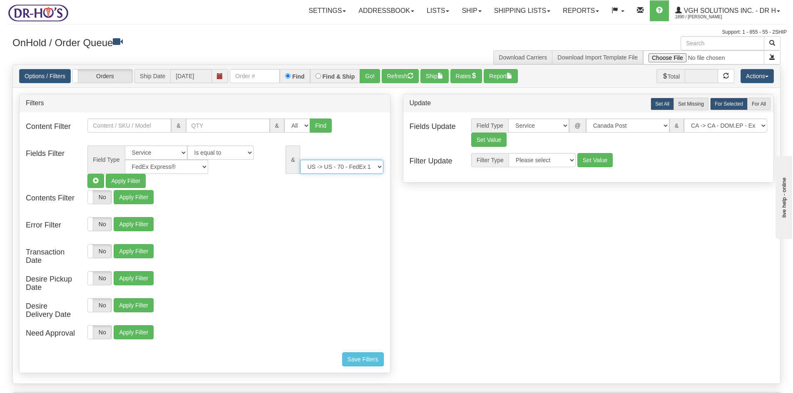
click at [378, 166] on select "US -> US - 70 - FedEx 1 Day® Freight US -> US - 03 - FedEx 2 Day® US -> US - 49…" at bounding box center [341, 167] width 83 height 14
select select "05"
click at [300, 160] on select "US -> US - 70 - FedEx 1 Day® Freight US -> US - 03 - FedEx 2 Day® US -> US - 49…" at bounding box center [341, 167] width 83 height 14
click at [400, 77] on button "Refresh" at bounding box center [400, 76] width 37 height 14
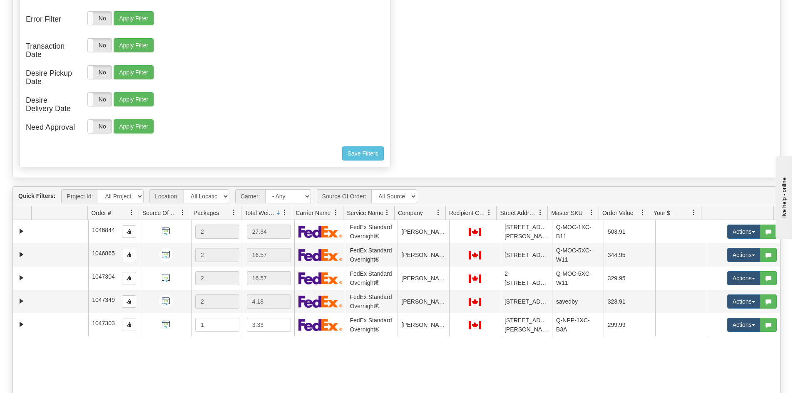
scroll to position [208, 0]
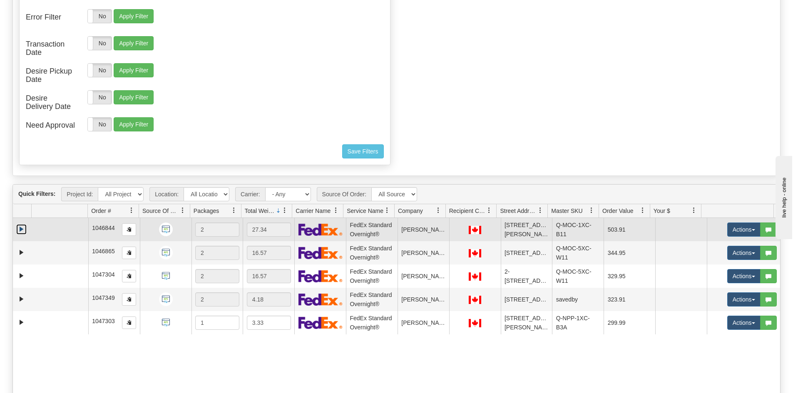
click at [20, 229] on link "Expand" at bounding box center [21, 229] width 10 height 10
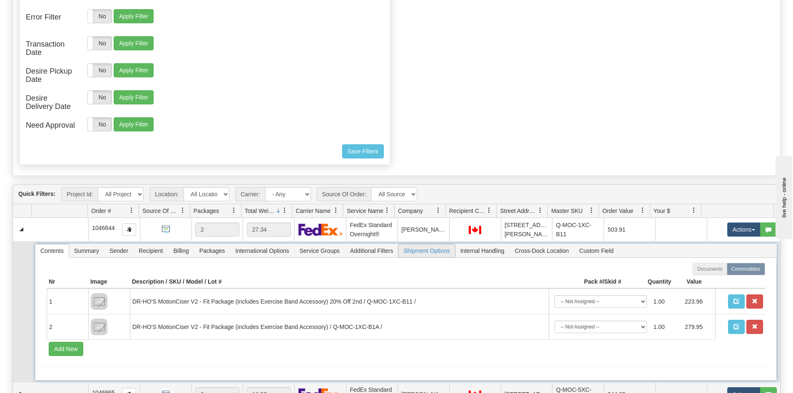
click at [428, 251] on span "Shipment Options" at bounding box center [426, 250] width 56 height 13
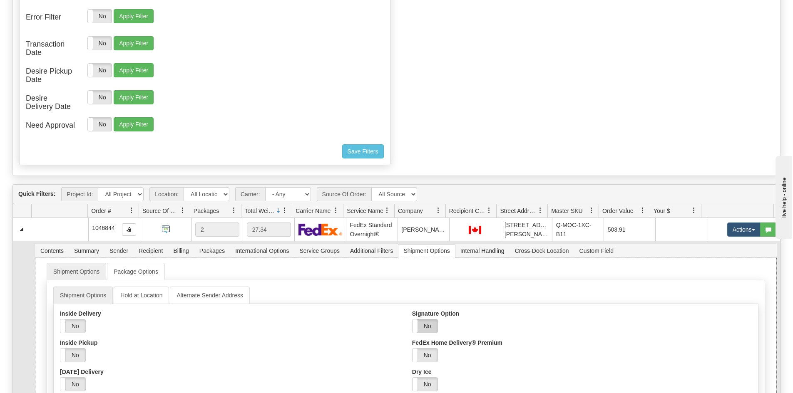
click at [427, 323] on label "No" at bounding box center [425, 326] width 25 height 13
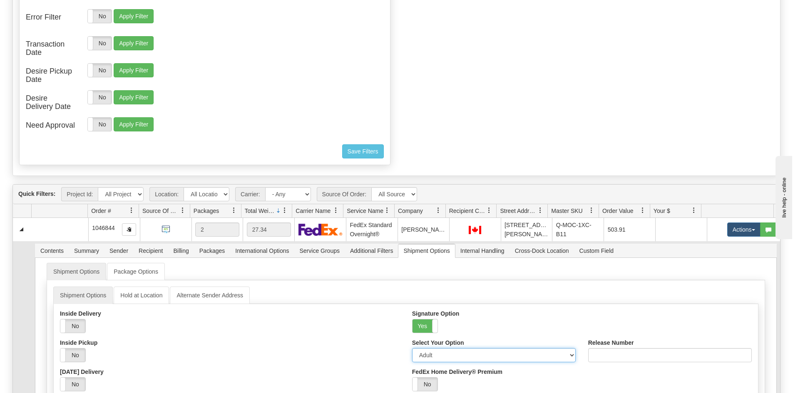
click at [567, 356] on select "Adult Direct Indirect No Signature Required Service Default" at bounding box center [494, 355] width 164 height 14
select select "2"
click at [412, 348] on select "Adult Direct Indirect No Signature Required Service Default" at bounding box center [494, 355] width 164 height 14
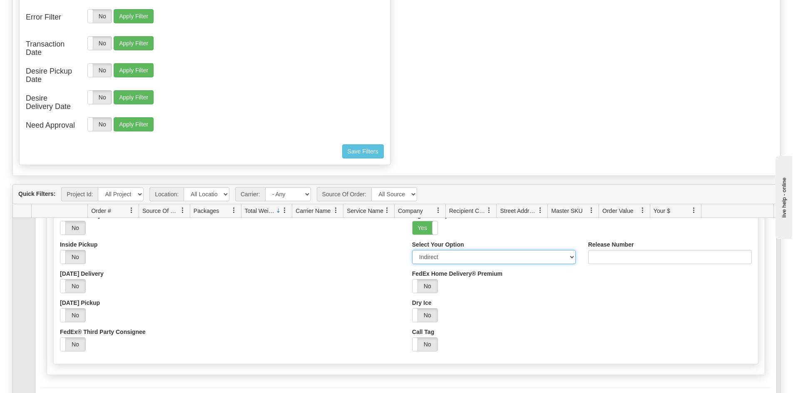
scroll to position [125, 0]
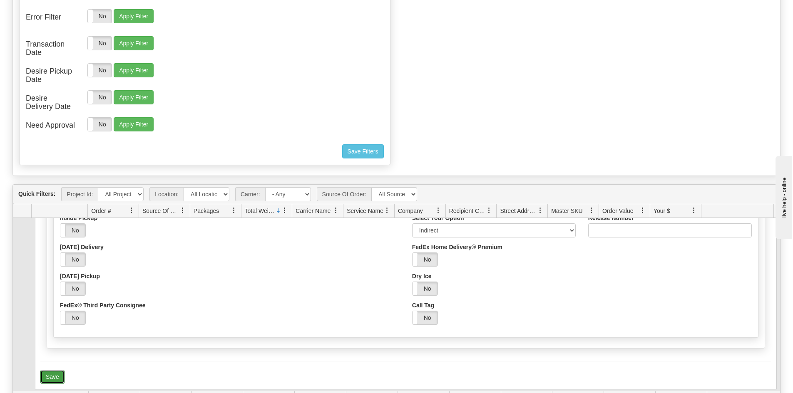
click at [55, 376] on button "Save" at bounding box center [52, 377] width 24 height 14
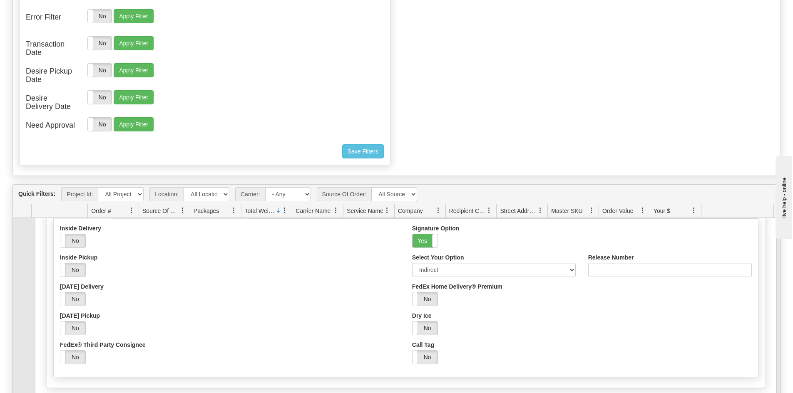
scroll to position [0, 0]
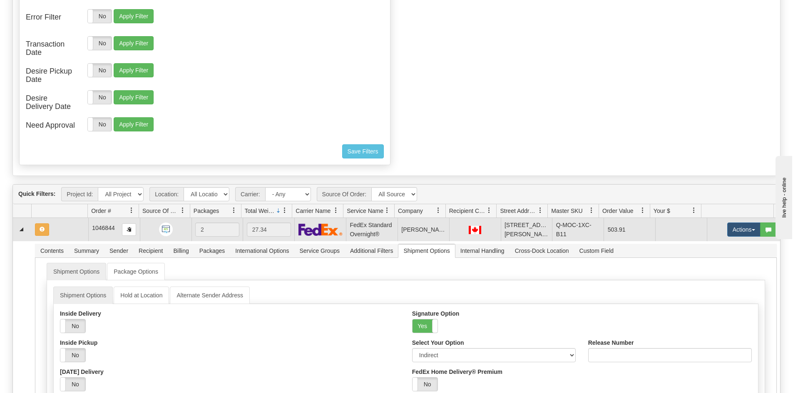
drag, startPoint x: 61, startPoint y: 232, endPoint x: 70, endPoint y: 234, distance: 8.9
click at [61, 232] on td at bounding box center [60, 229] width 57 height 23
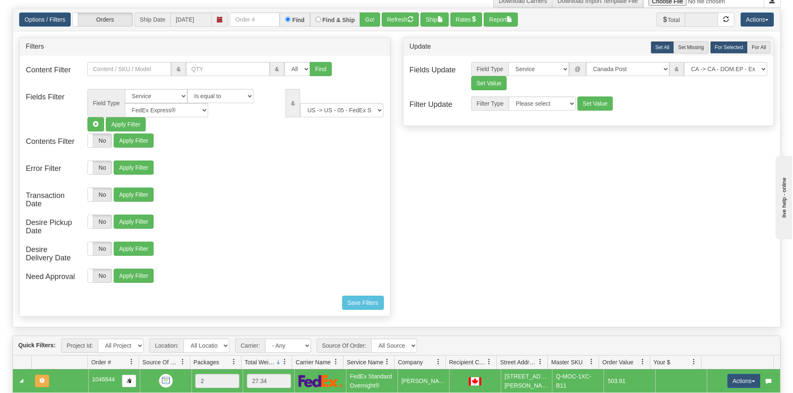
scroll to position [42, 0]
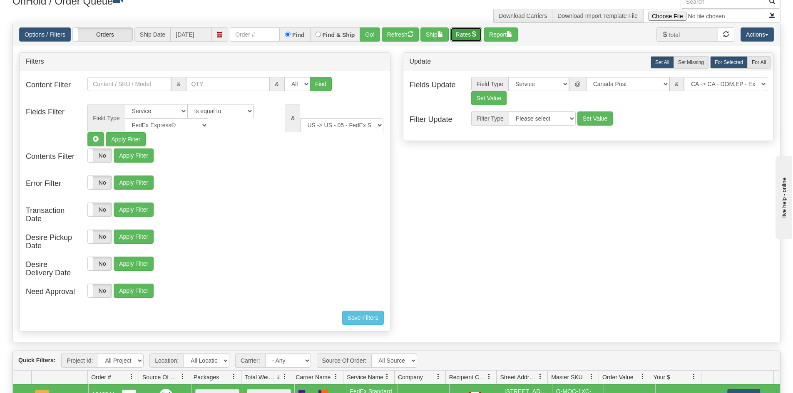
click at [465, 37] on button "Rates" at bounding box center [466, 34] width 32 height 14
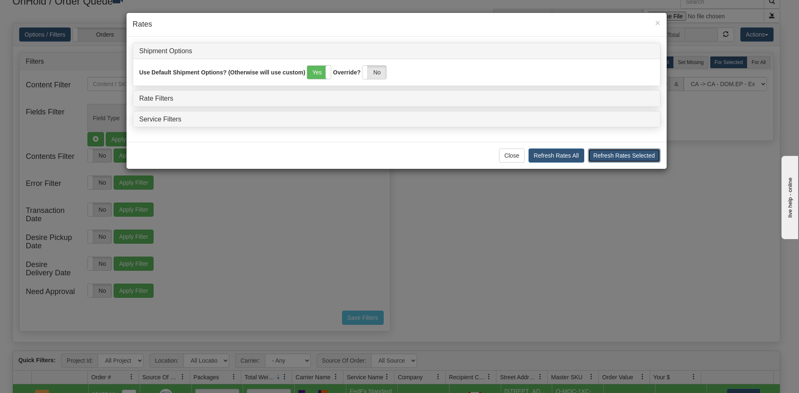
click at [621, 158] on button "Refresh Rates Selected" at bounding box center [624, 156] width 72 height 14
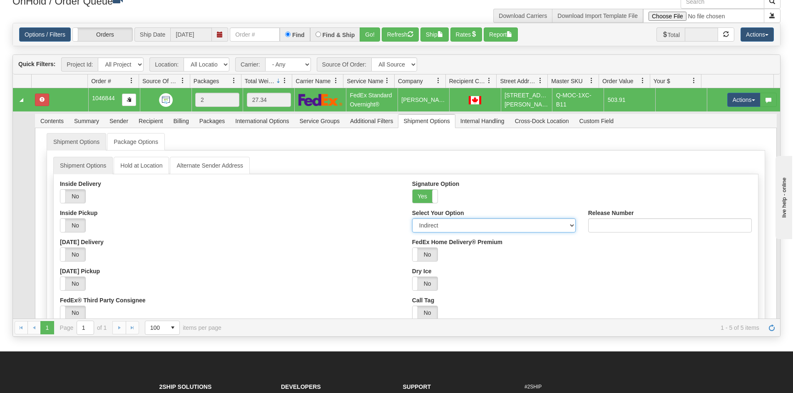
click at [441, 226] on select "Adult Direct Indirect No Signature Required Service Default" at bounding box center [494, 226] width 164 height 14
select select "0"
click at [412, 219] on select "Adult Direct Indirect No Signature Required Service Default" at bounding box center [494, 226] width 164 height 14
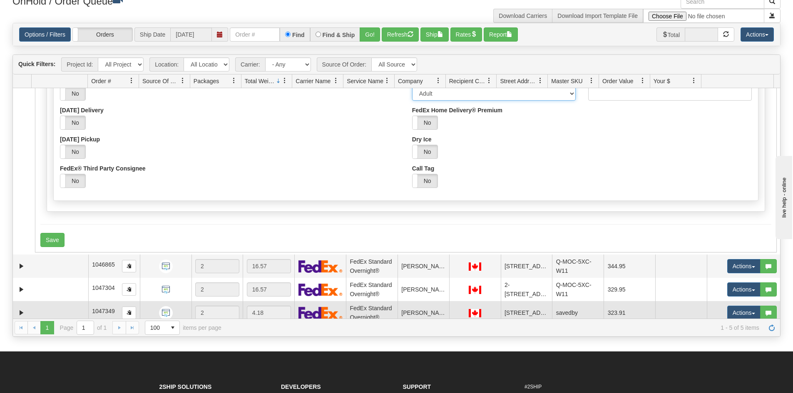
scroll to position [161, 0]
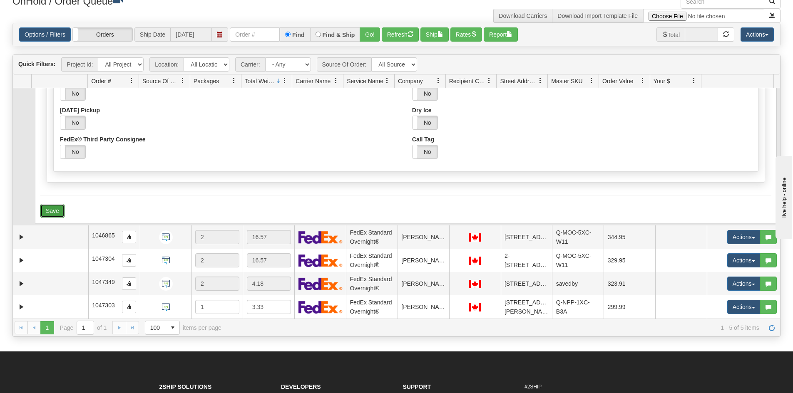
click at [52, 212] on button "Save" at bounding box center [52, 211] width 24 height 14
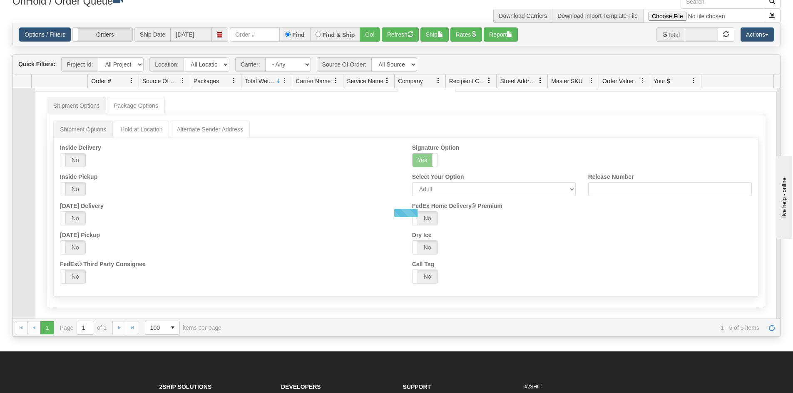
scroll to position [0, 0]
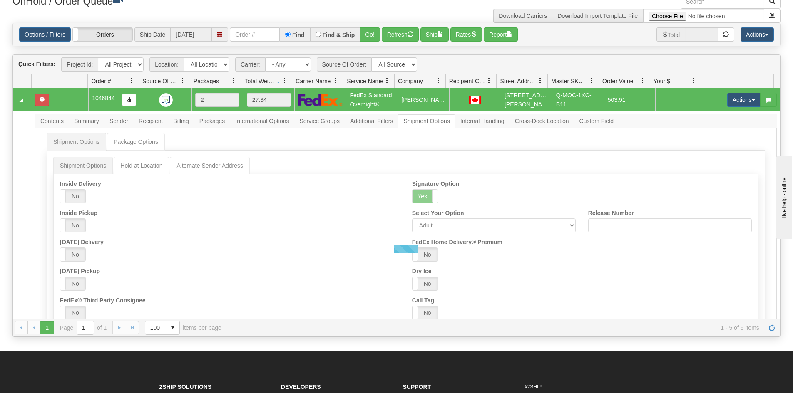
click at [67, 100] on td at bounding box center [60, 99] width 57 height 23
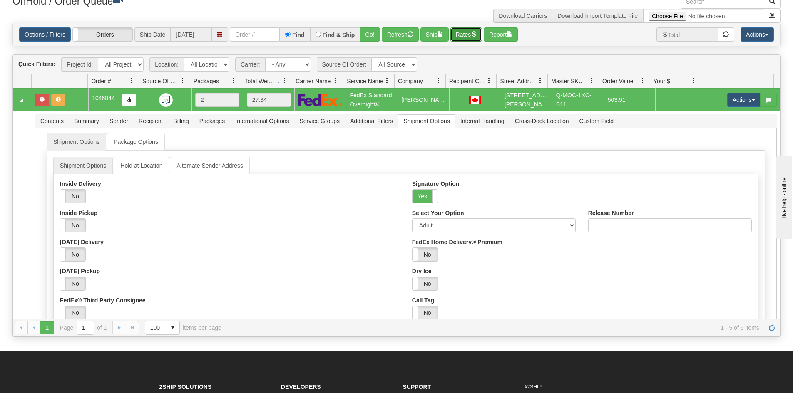
click at [465, 35] on button "Rates" at bounding box center [466, 34] width 32 height 14
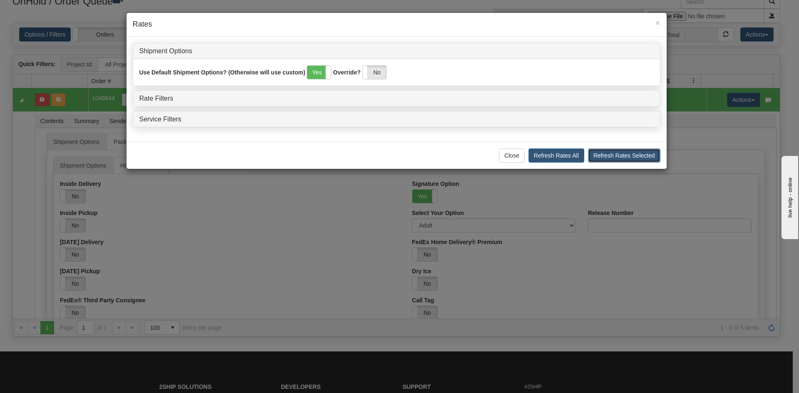
click at [618, 157] on button "Refresh Rates Selected" at bounding box center [624, 156] width 72 height 14
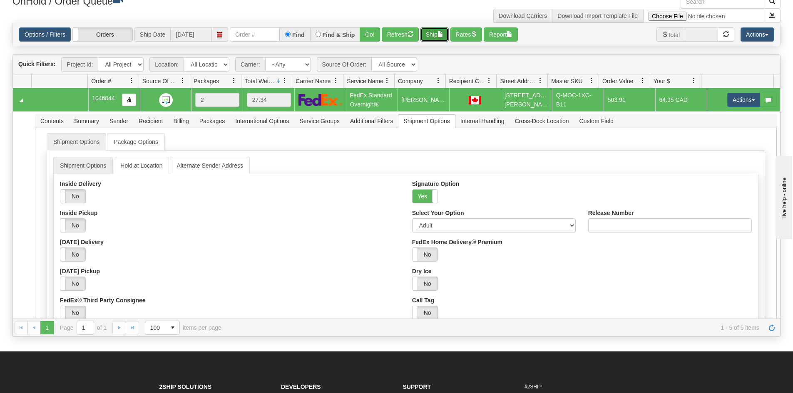
click at [437, 35] on button "Ship" at bounding box center [434, 34] width 28 height 14
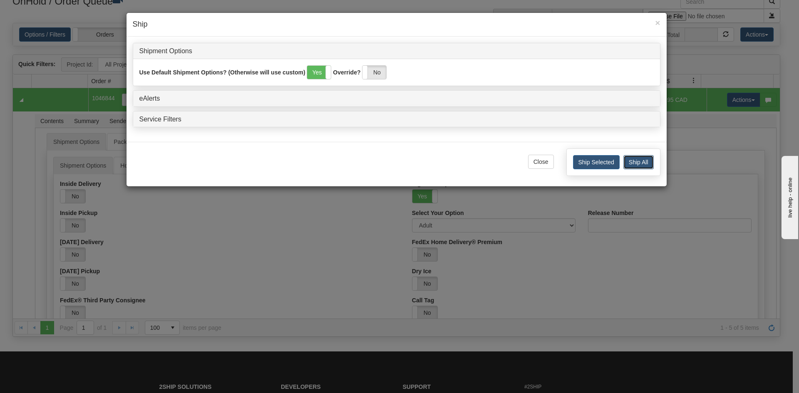
click at [639, 163] on button "Ship All" at bounding box center [639, 162] width 30 height 14
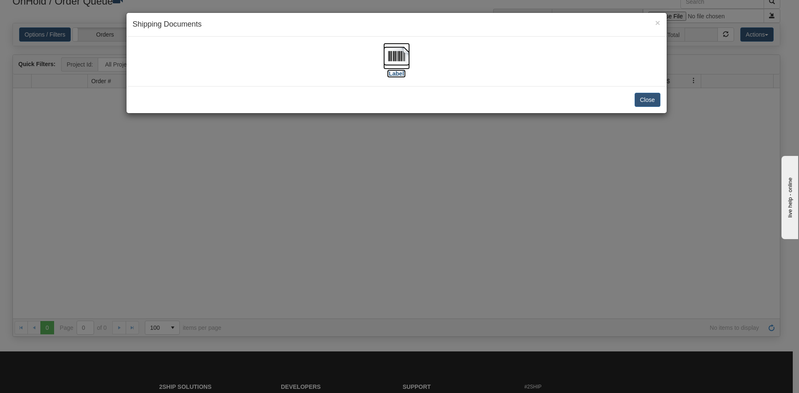
click at [395, 60] on img at bounding box center [396, 56] width 27 height 27
click at [648, 99] on button "Close" at bounding box center [648, 100] width 26 height 14
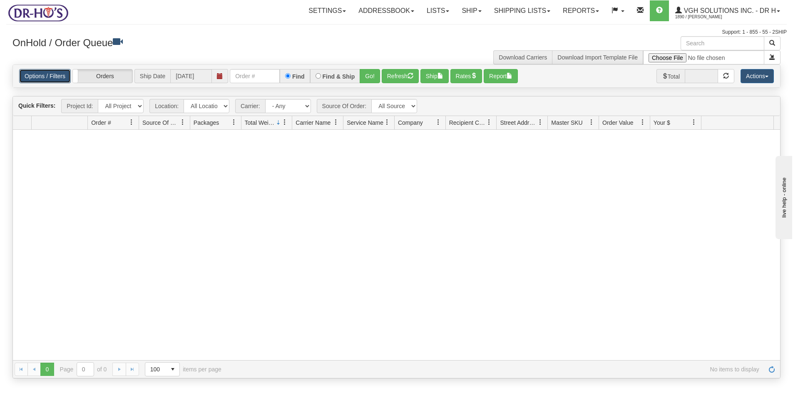
click at [59, 77] on link "Options / Filters" at bounding box center [45, 76] width 52 height 14
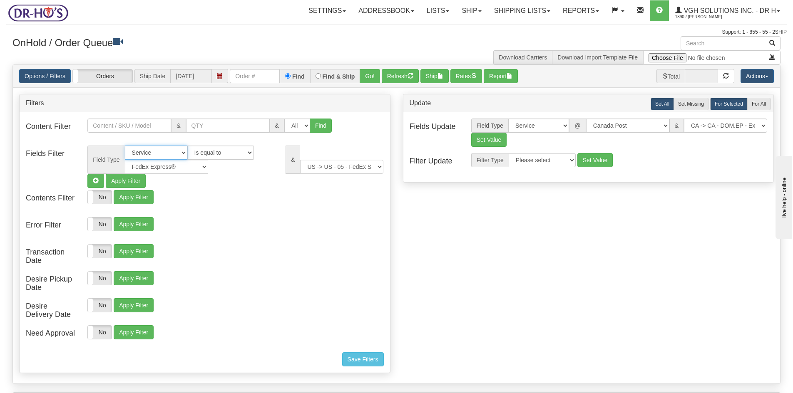
drag, startPoint x: 182, startPoint y: 150, endPoint x: 190, endPoint y: 159, distance: 12.4
click at [182, 150] on select "All Contact Person Company Country Country & State/Province City Zip / Postal S…" at bounding box center [156, 153] width 62 height 14
select select
click at [125, 146] on select "All Contact Person Company Country Country & State/Province City Zip / Postal S…" at bounding box center [156, 153] width 62 height 14
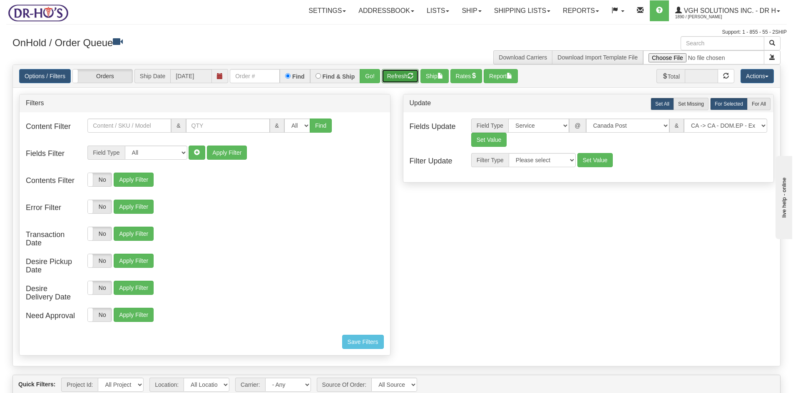
click at [399, 75] on button "Refresh" at bounding box center [400, 76] width 37 height 14
drag, startPoint x: 28, startPoint y: 75, endPoint x: 35, endPoint y: 75, distance: 7.1
click at [30, 75] on link "Options / Filters" at bounding box center [45, 76] width 52 height 14
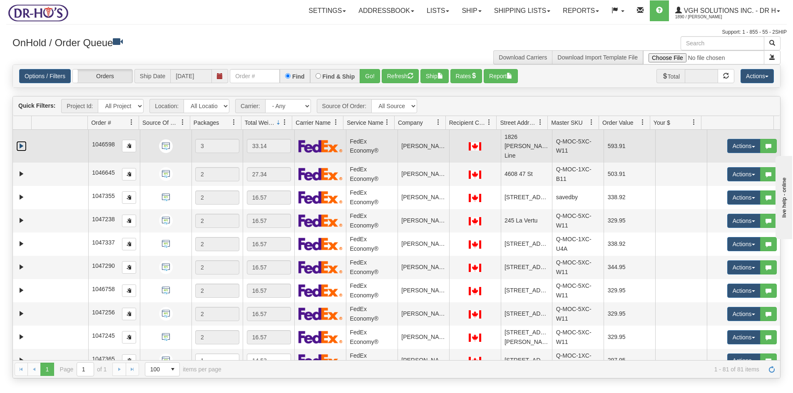
click at [25, 141] on link "Expand" at bounding box center [21, 146] width 10 height 10
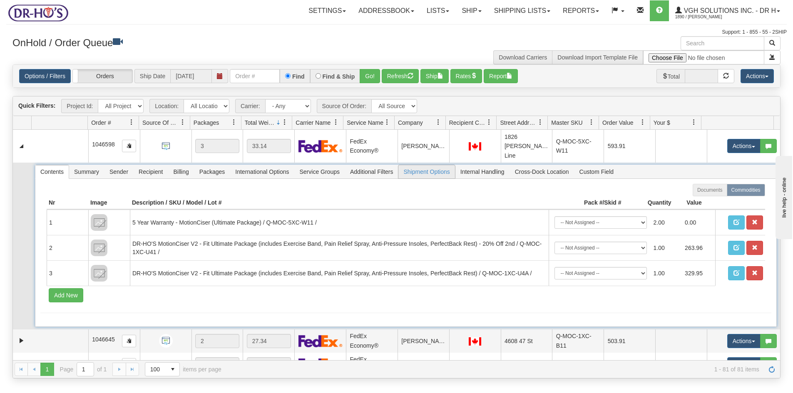
click at [436, 165] on span "Shipment Options" at bounding box center [426, 171] width 56 height 13
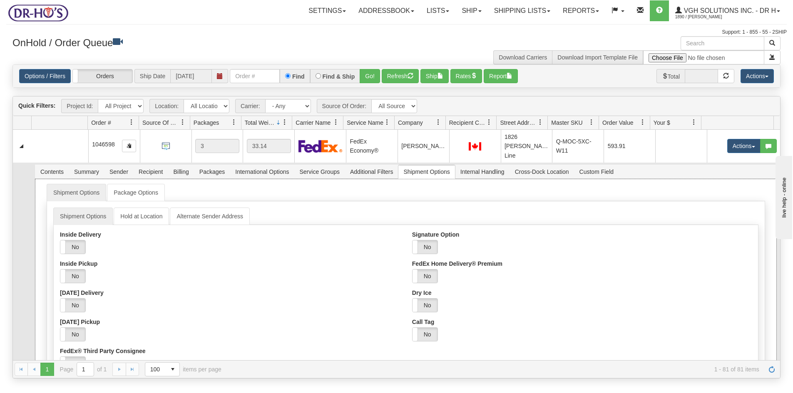
drag, startPoint x: 428, startPoint y: 242, endPoint x: 431, endPoint y: 247, distance: 6.0
click at [428, 241] on label "No" at bounding box center [425, 247] width 25 height 13
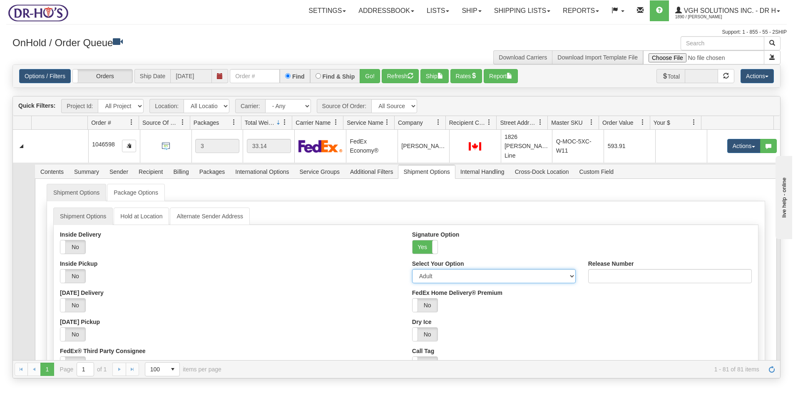
drag, startPoint x: 429, startPoint y: 267, endPoint x: 433, endPoint y: 274, distance: 7.6
click at [429, 269] on select "Adult Direct Indirect No Signature Required Service Default" at bounding box center [494, 276] width 164 height 14
select select "2"
click at [412, 269] on select "Adult Direct Indirect No Signature Required Service Default" at bounding box center [494, 276] width 164 height 14
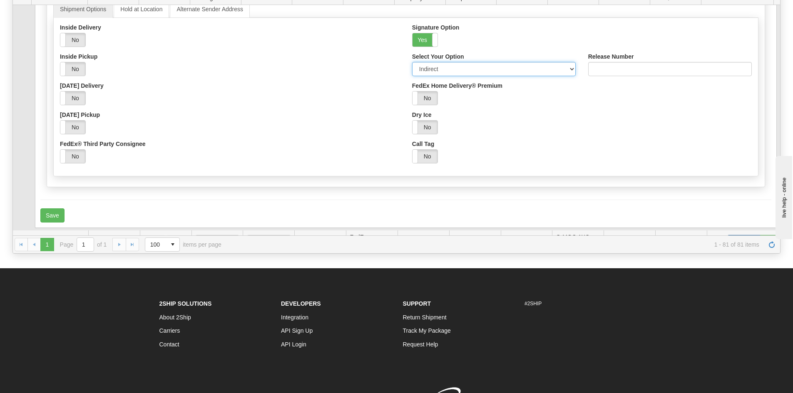
scroll to position [83, 0]
click at [56, 208] on button "Save" at bounding box center [52, 215] width 24 height 14
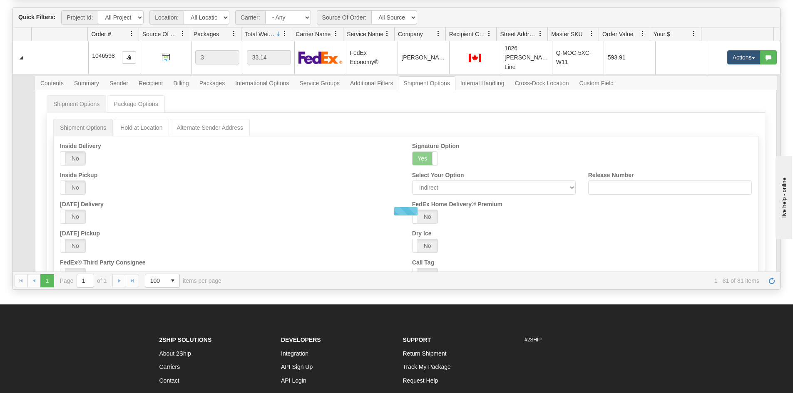
scroll to position [42, 0]
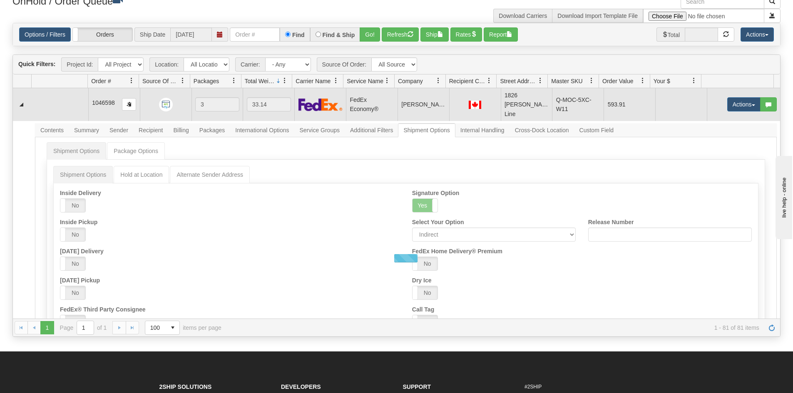
click at [64, 102] on td at bounding box center [60, 104] width 57 height 32
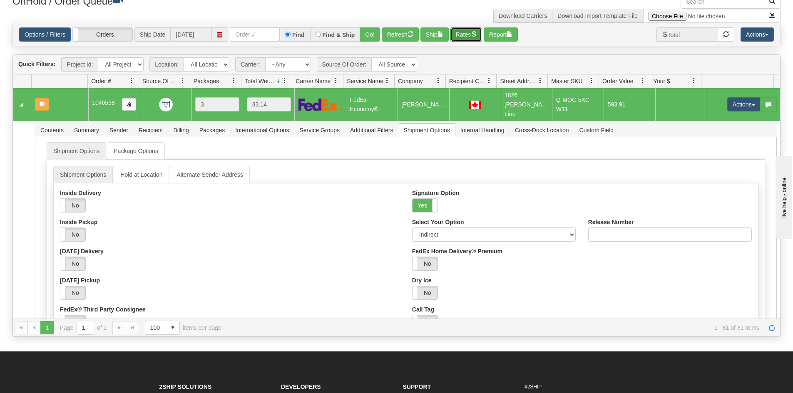
click at [462, 32] on button "Rates" at bounding box center [466, 34] width 32 height 14
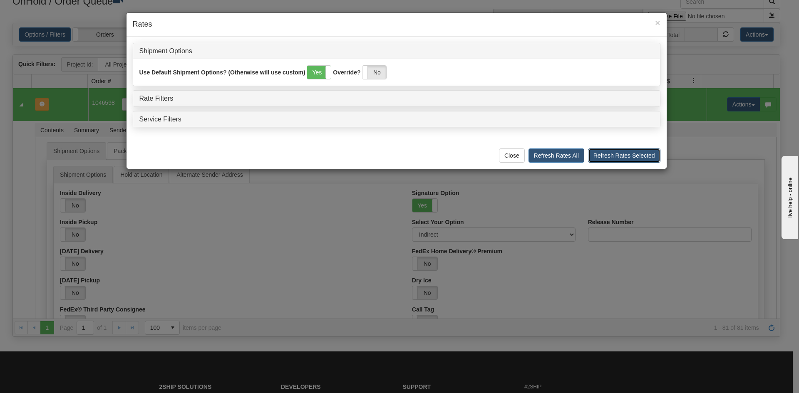
click at [629, 159] on button "Refresh Rates Selected" at bounding box center [624, 156] width 72 height 14
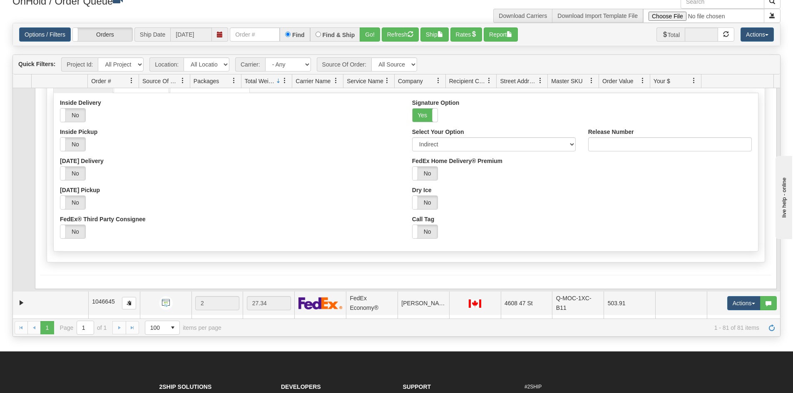
scroll to position [167, 0]
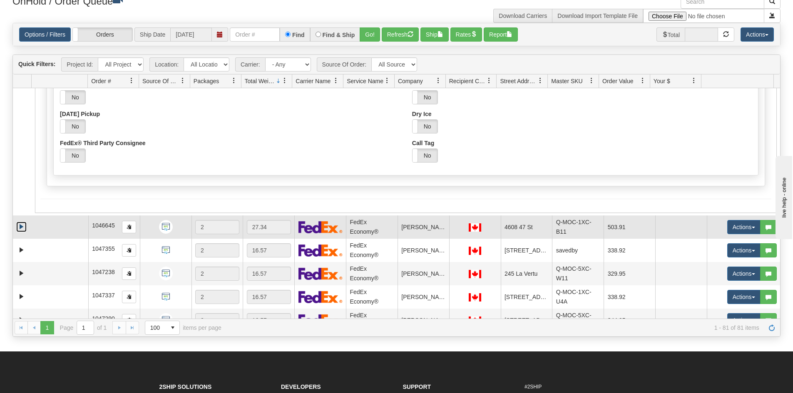
click at [19, 222] on link "Expand" at bounding box center [21, 227] width 10 height 10
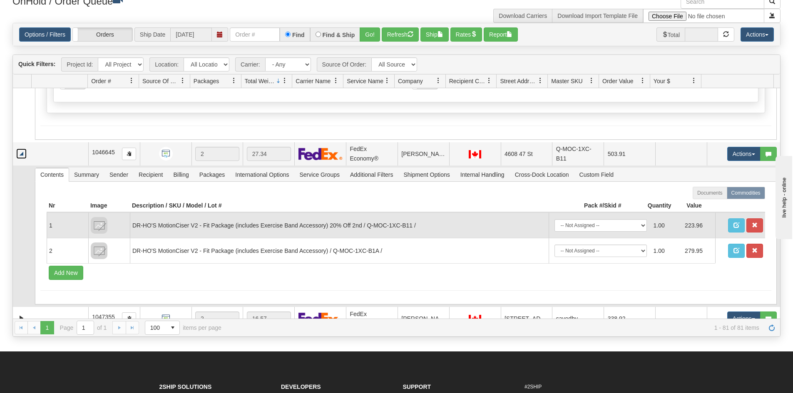
scroll to position [250, 0]
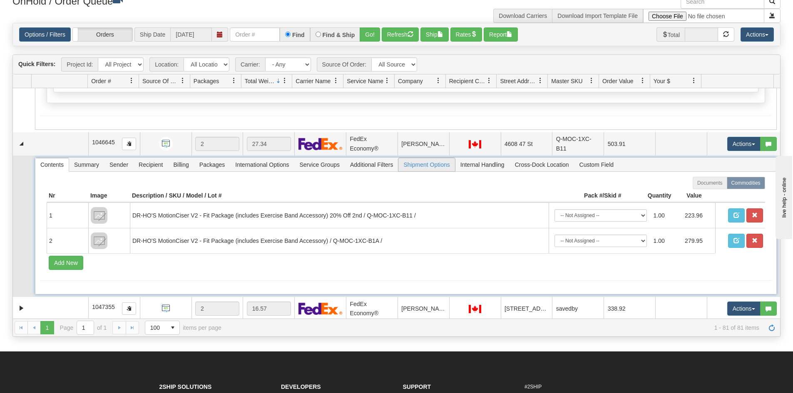
click at [423, 158] on span "Shipment Options" at bounding box center [426, 164] width 56 height 13
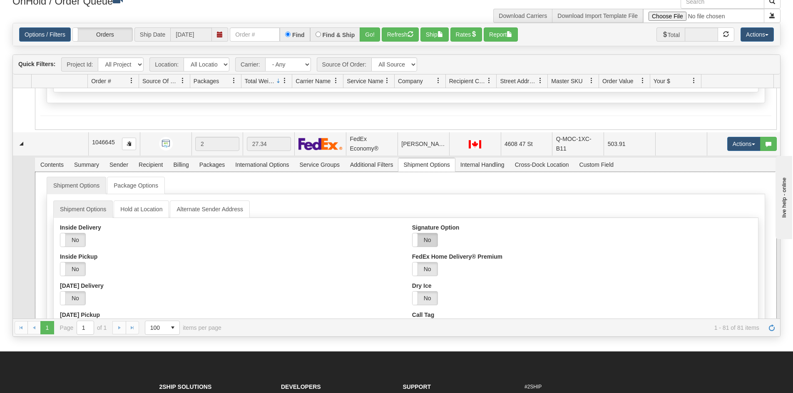
click at [424, 234] on label "No" at bounding box center [425, 240] width 25 height 13
click at [463, 262] on select "Adult Direct Indirect No Signature Required Service Default" at bounding box center [494, 269] width 164 height 14
select select "2"
click at [412, 262] on select "Adult Direct Indirect No Signature Required Service Default" at bounding box center [494, 269] width 164 height 14
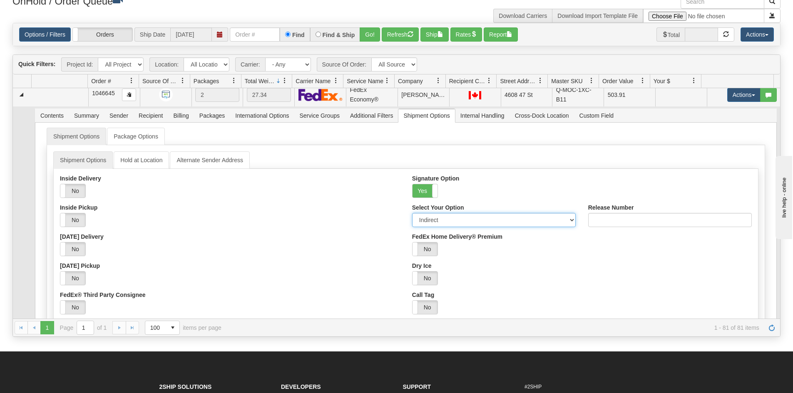
scroll to position [375, 0]
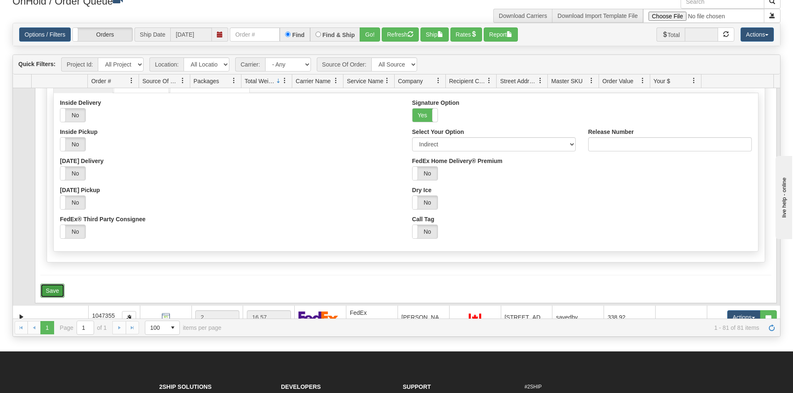
click at [50, 284] on button "Save" at bounding box center [52, 291] width 24 height 14
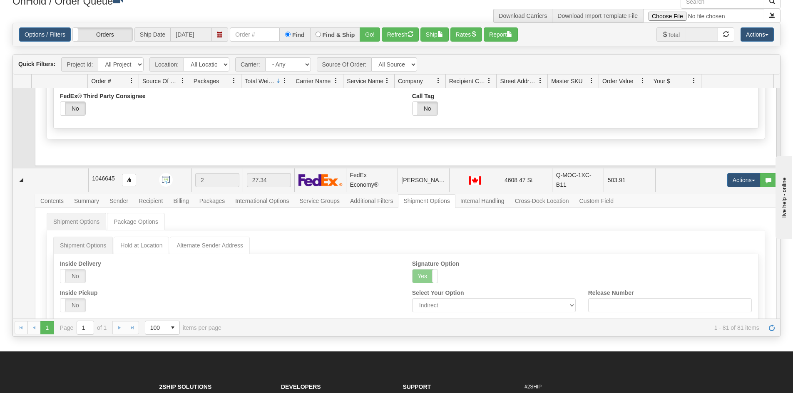
scroll to position [208, 0]
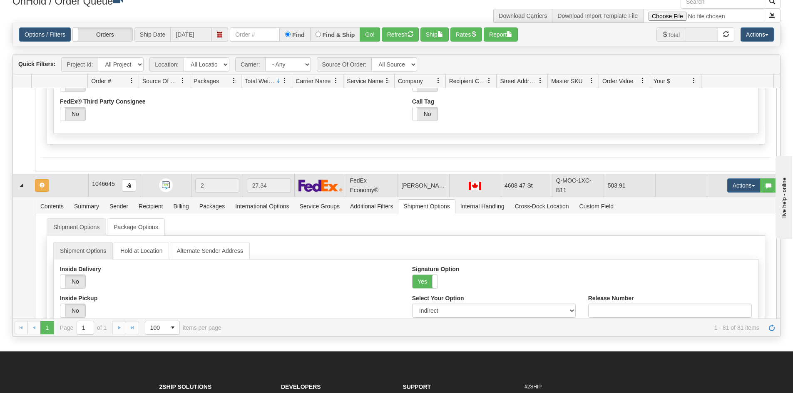
click at [67, 177] on td at bounding box center [60, 185] width 57 height 23
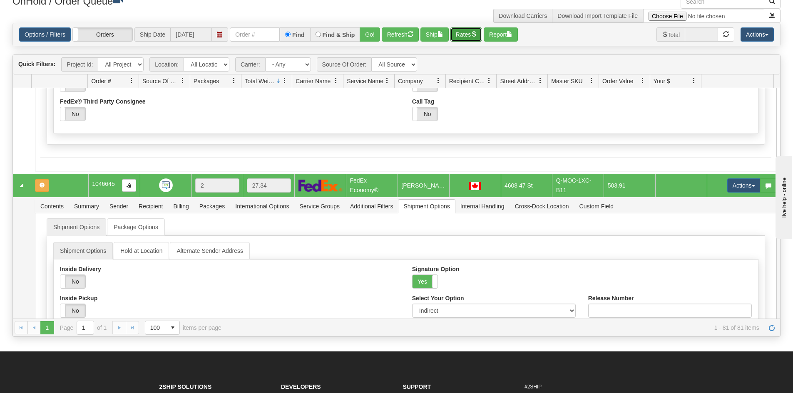
click at [467, 32] on button "Rates" at bounding box center [466, 34] width 32 height 14
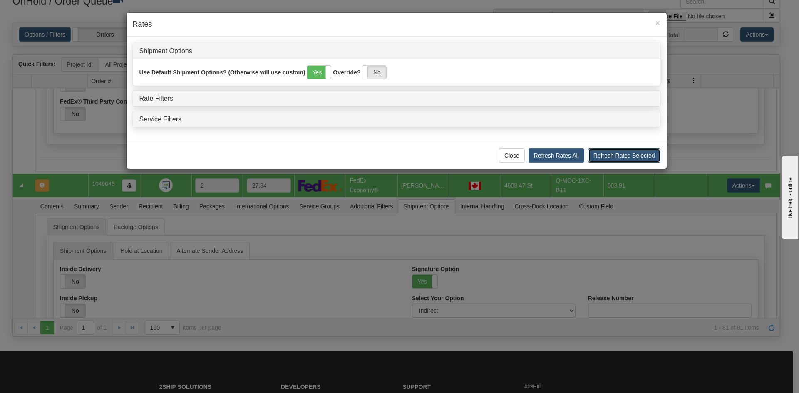
click at [639, 155] on button "Refresh Rates Selected" at bounding box center [624, 156] width 72 height 14
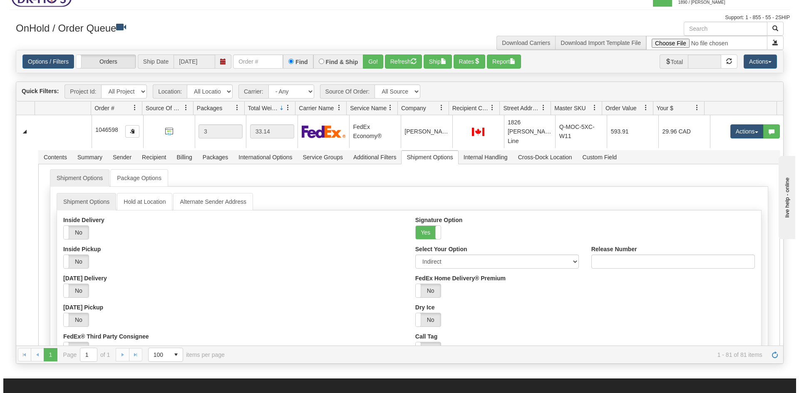
scroll to position [0, 0]
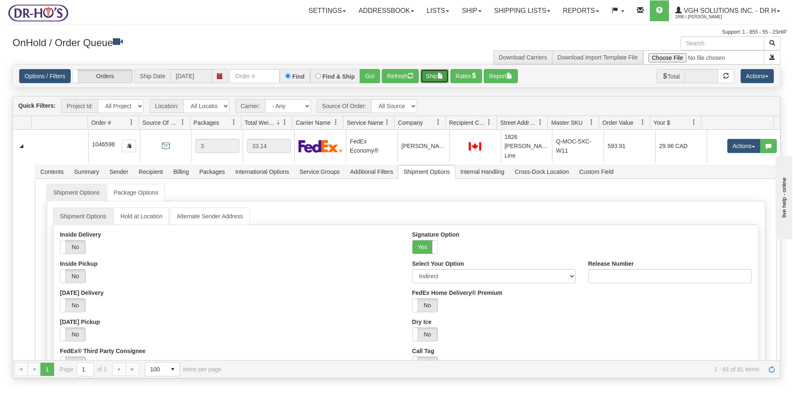
click at [431, 75] on button "Ship" at bounding box center [434, 76] width 28 height 14
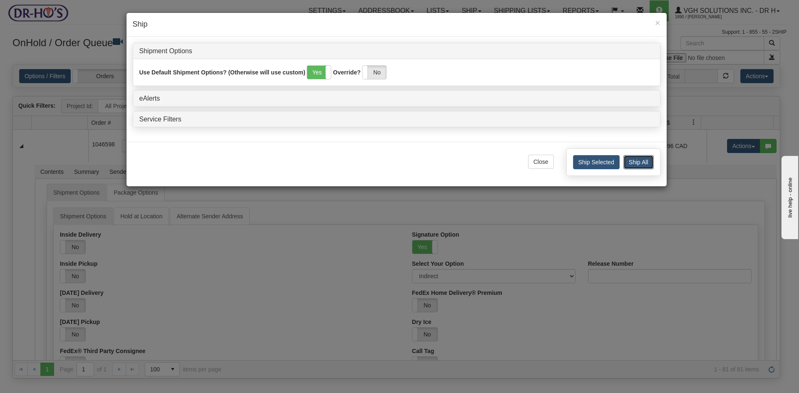
click at [642, 163] on button "Ship All" at bounding box center [639, 162] width 30 height 14
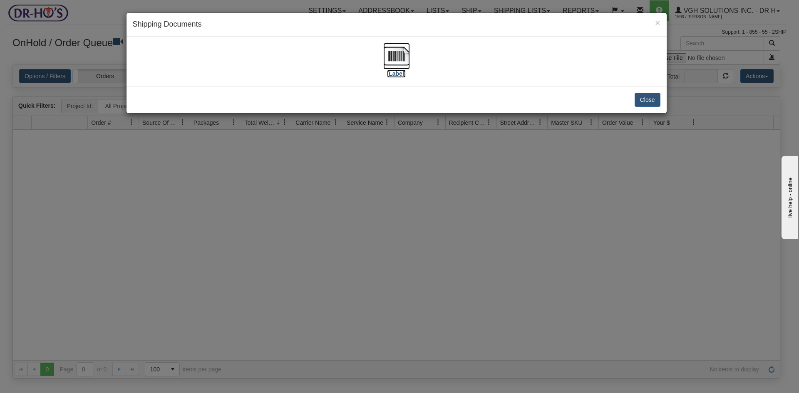
click at [400, 56] on img at bounding box center [396, 56] width 27 height 27
